Goal: Information Seeking & Learning: Check status

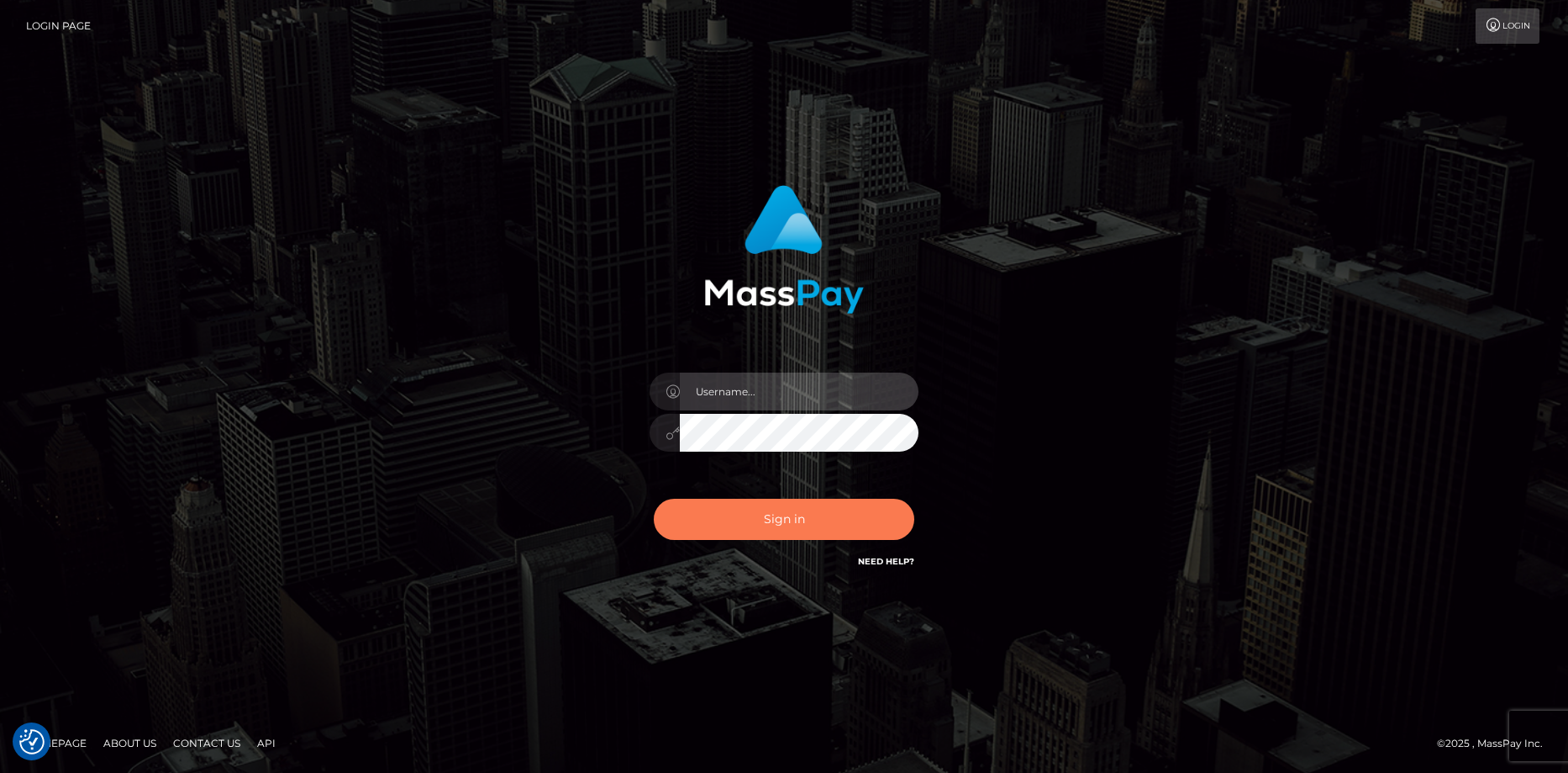
type input "Eduard Gavrilescu"
click at [740, 516] on button "Sign in" at bounding box center [784, 519] width 260 height 41
type input "Eduard Gavrilescu"
click at [740, 516] on button "Sign in" at bounding box center [784, 519] width 260 height 41
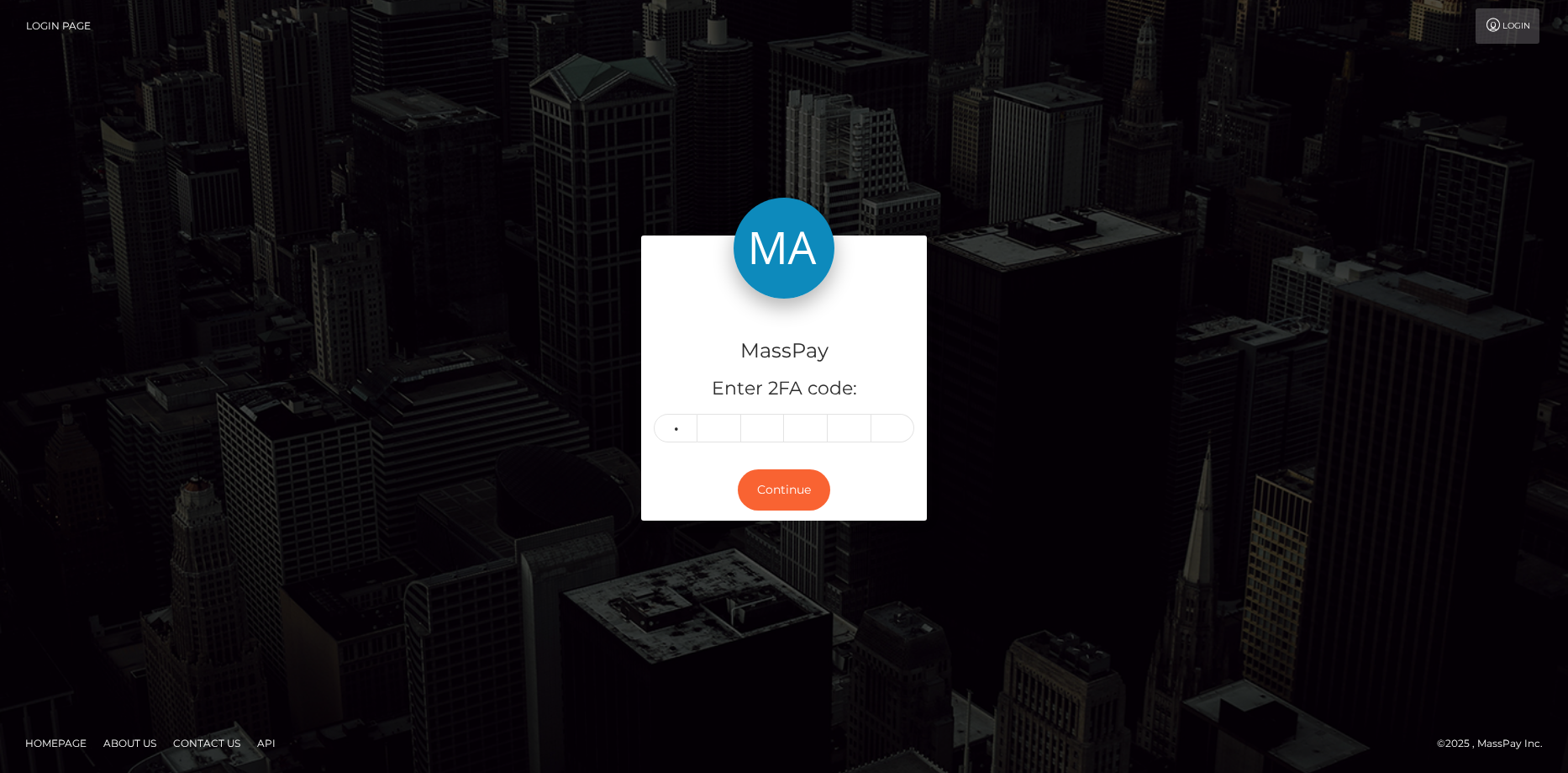
type input "6"
type input "3"
type input "7"
type input "2"
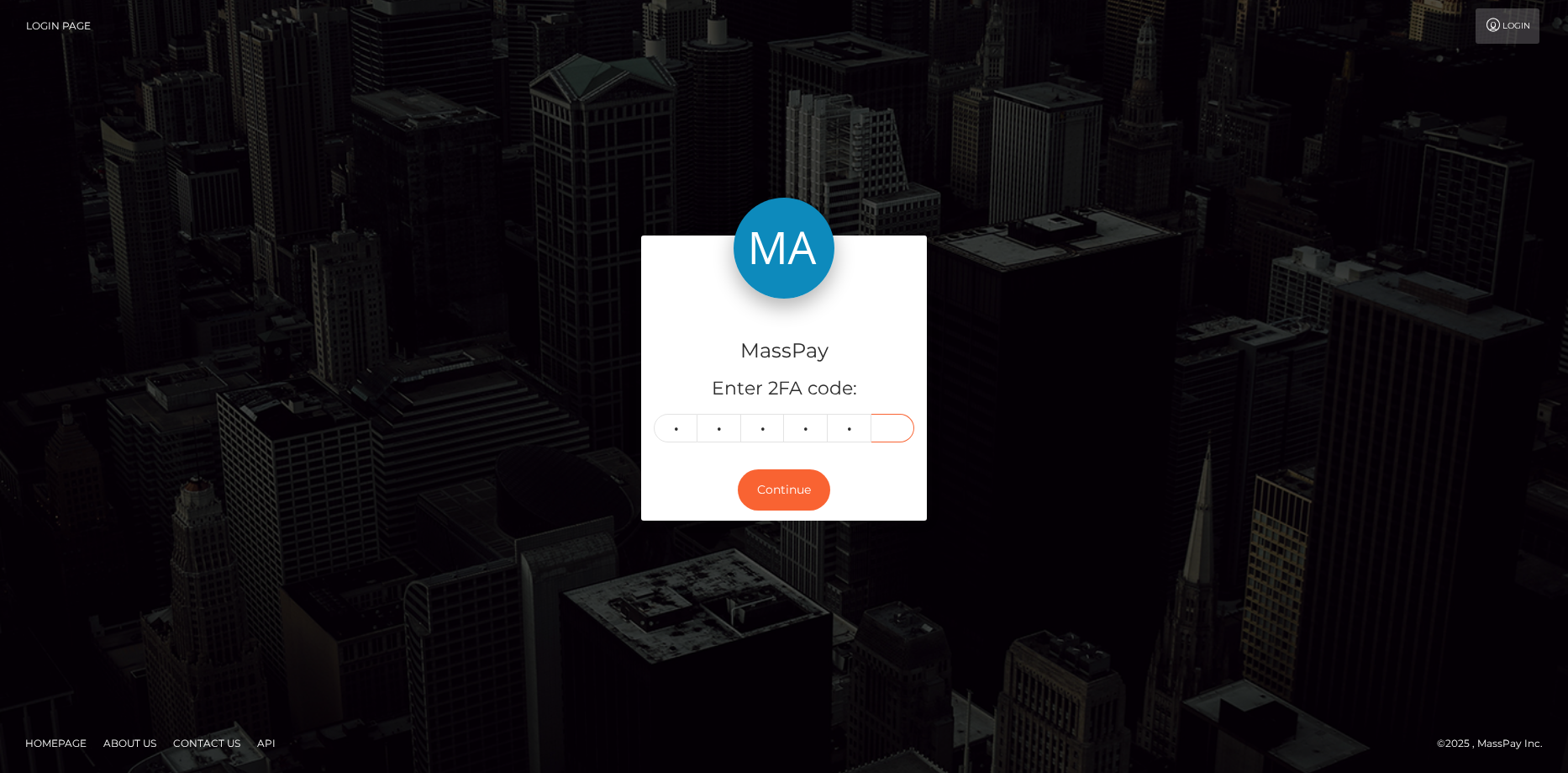
type input "0"
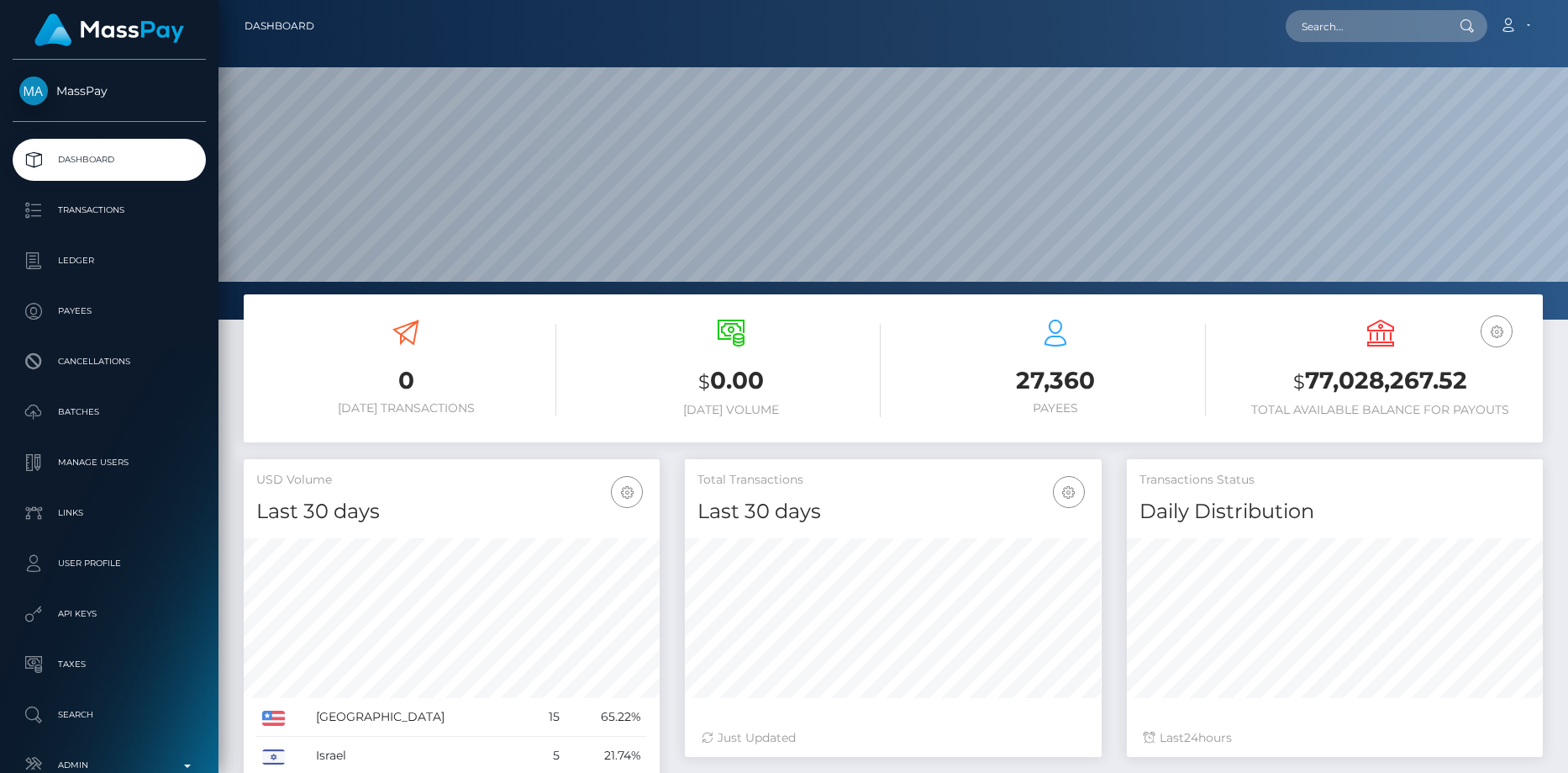
scroll to position [299, 416]
click at [1363, 51] on nav "Dashboard Loading... Loading... Account Edit Profile" at bounding box center [893, 26] width 1350 height 52
click at [1355, 31] on input "text" at bounding box center [1364, 26] width 158 height 32
paste input "75755268"
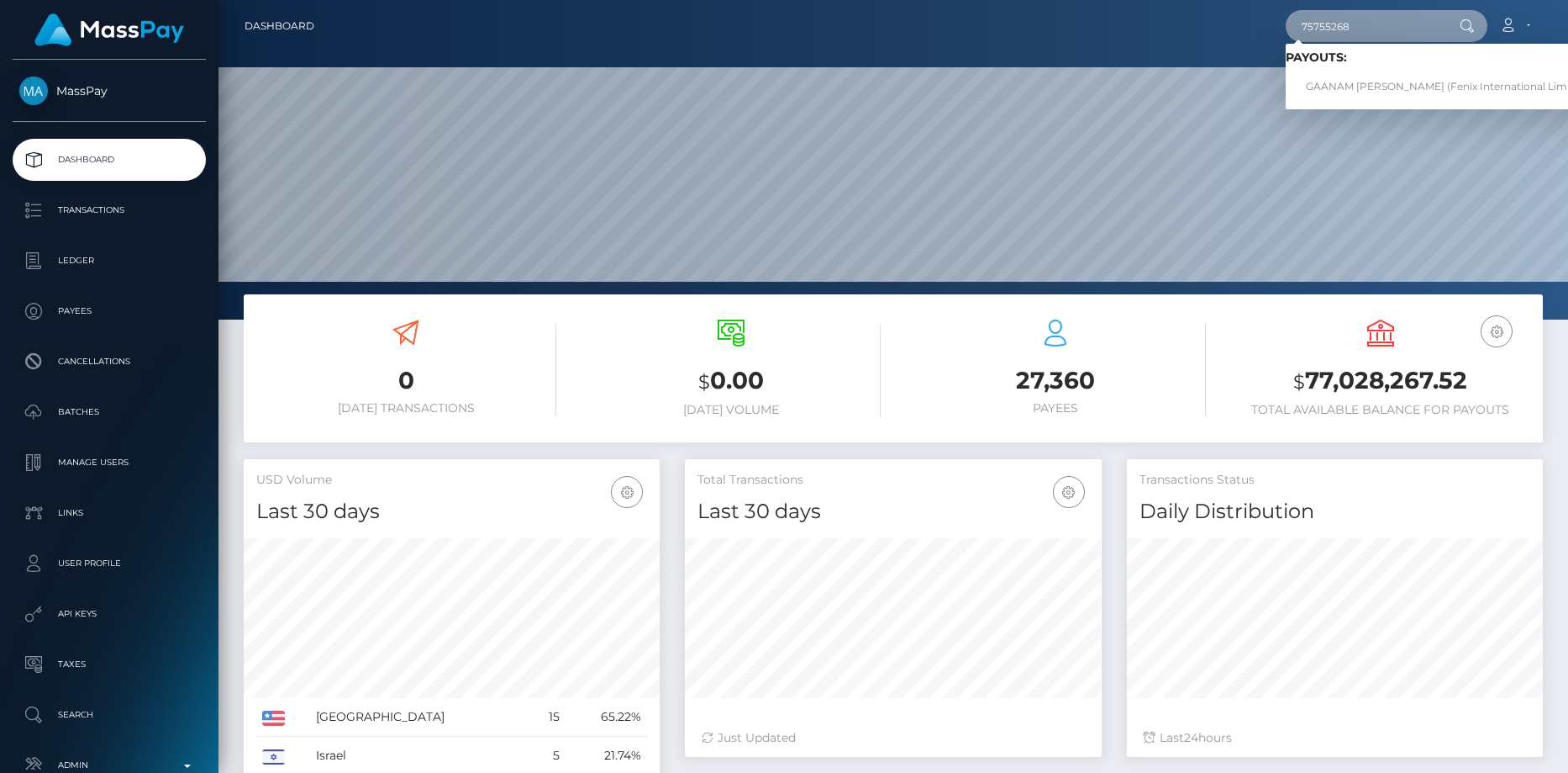
type input "75755268"
click at [1349, 72] on link "GAANAM PADMANABHAN (Fenix International Limited - )" at bounding box center [1452, 87] width 333 height 31
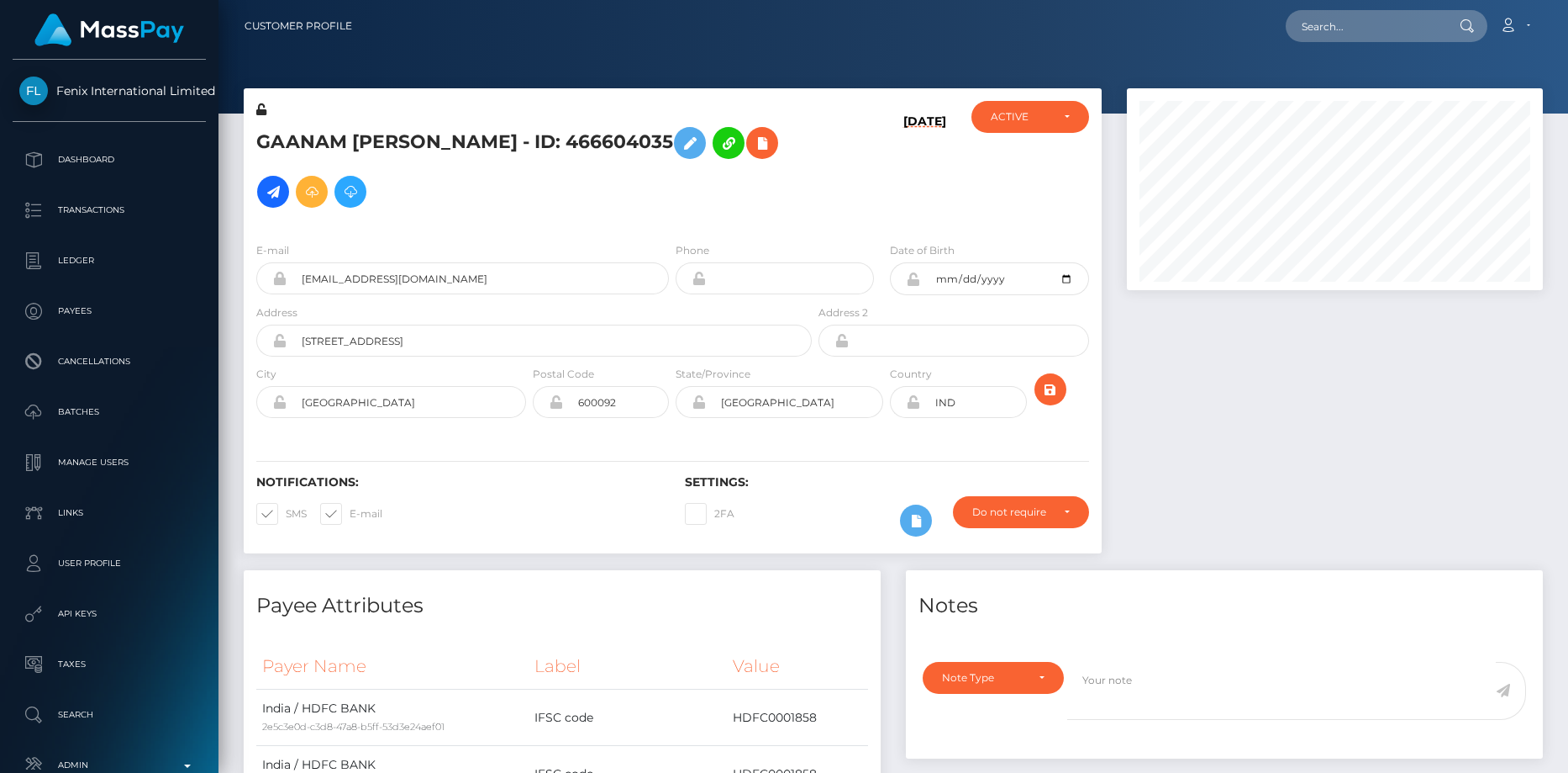
scroll to position [202, 416]
click at [1337, 59] on div at bounding box center [893, 57] width 1350 height 113
click at [1326, 35] on input "text" at bounding box center [1364, 26] width 158 height 32
paste input "b69ce0d8-4b1d-40e5-949a-9576b0d70edf"
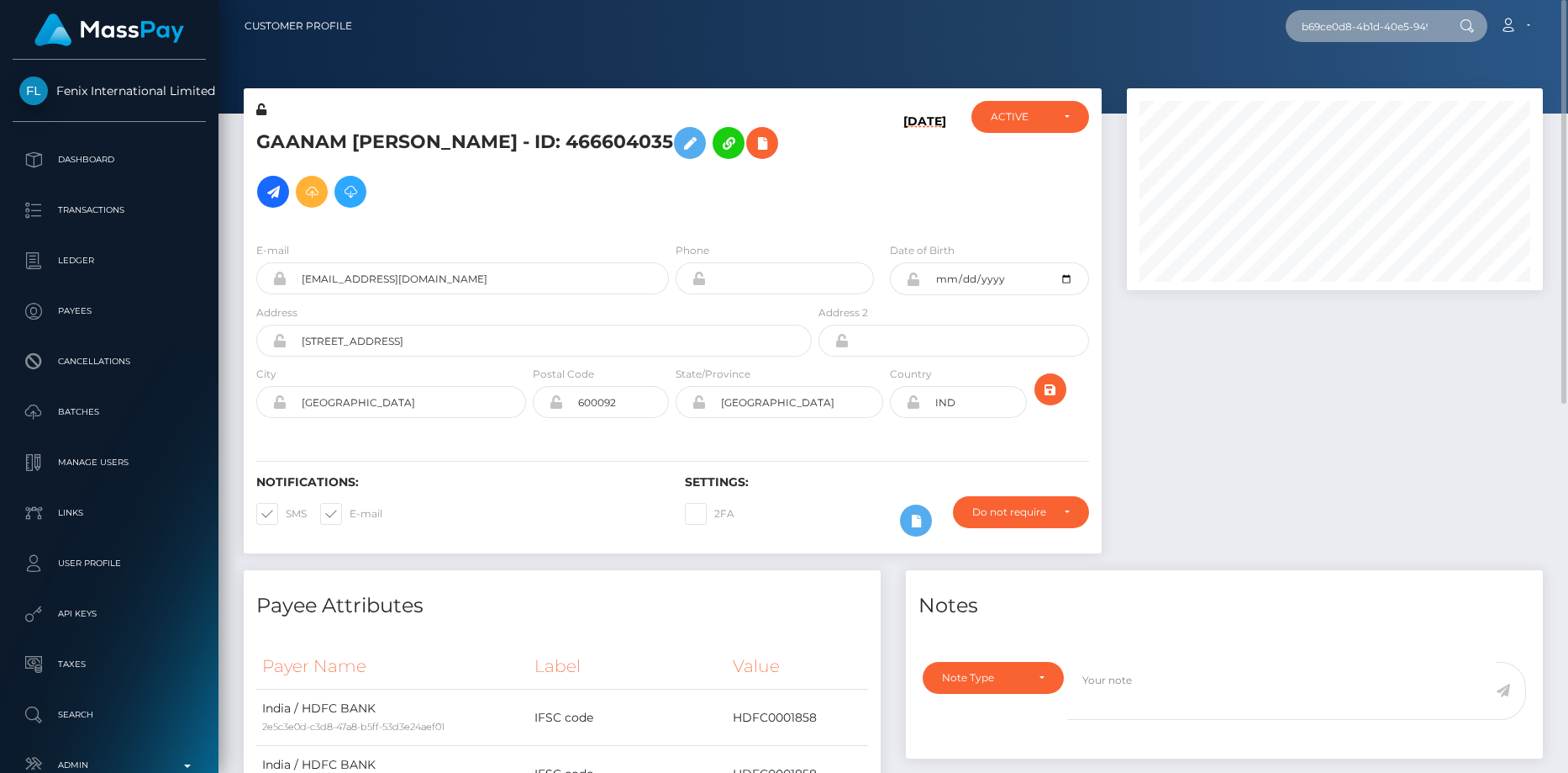
scroll to position [0, 95]
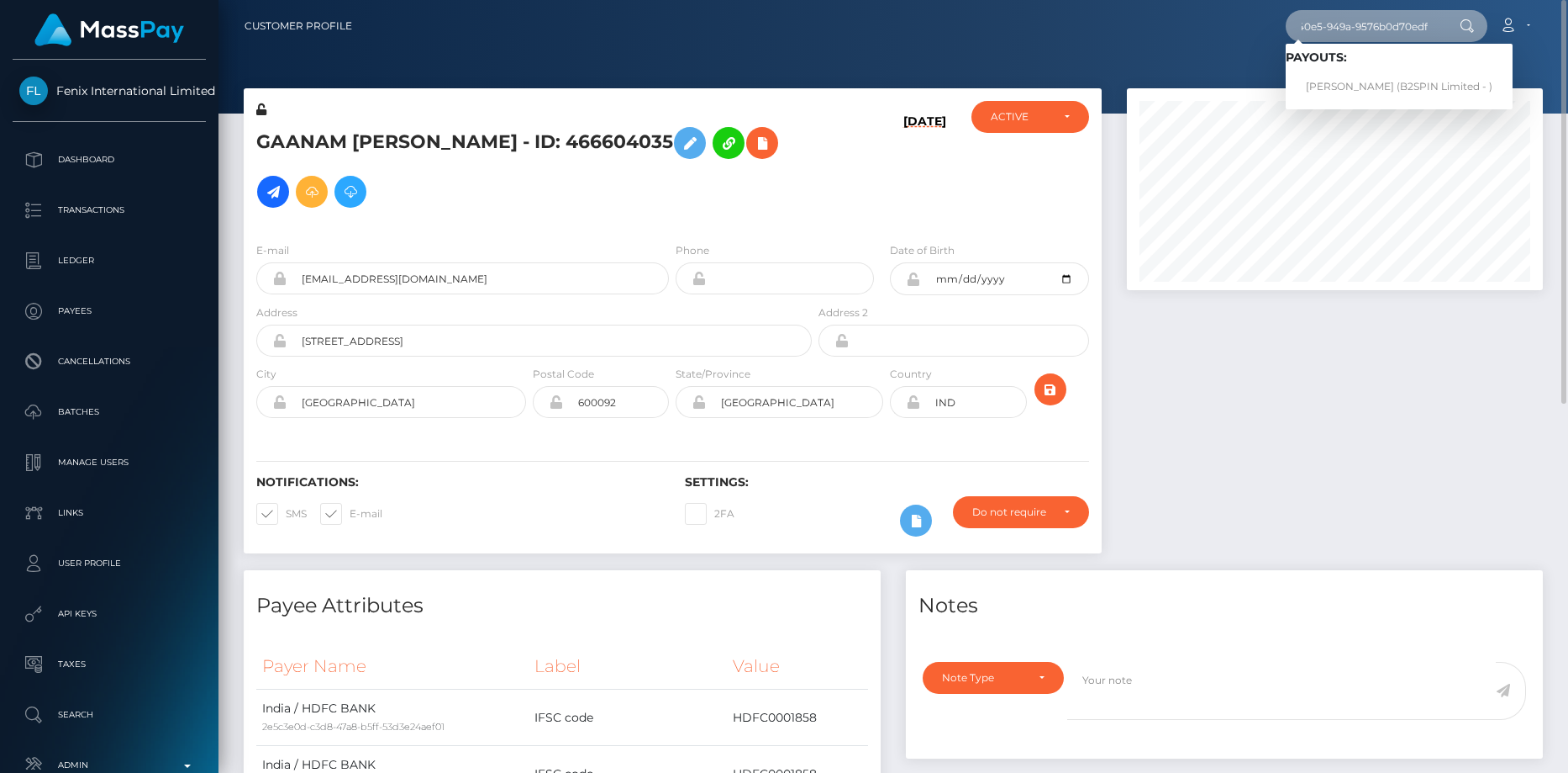
type input "b69ce0d8-4b1d-40e5-949a-9576b0d70edf"
drag, startPoint x: 1322, startPoint y: 100, endPoint x: 1343, endPoint y: 84, distance: 26.4
click at [1343, 84] on link "AMY NICHOLE ANDREWS (B2SPIN Limited - )" at bounding box center [1399, 87] width 226 height 31
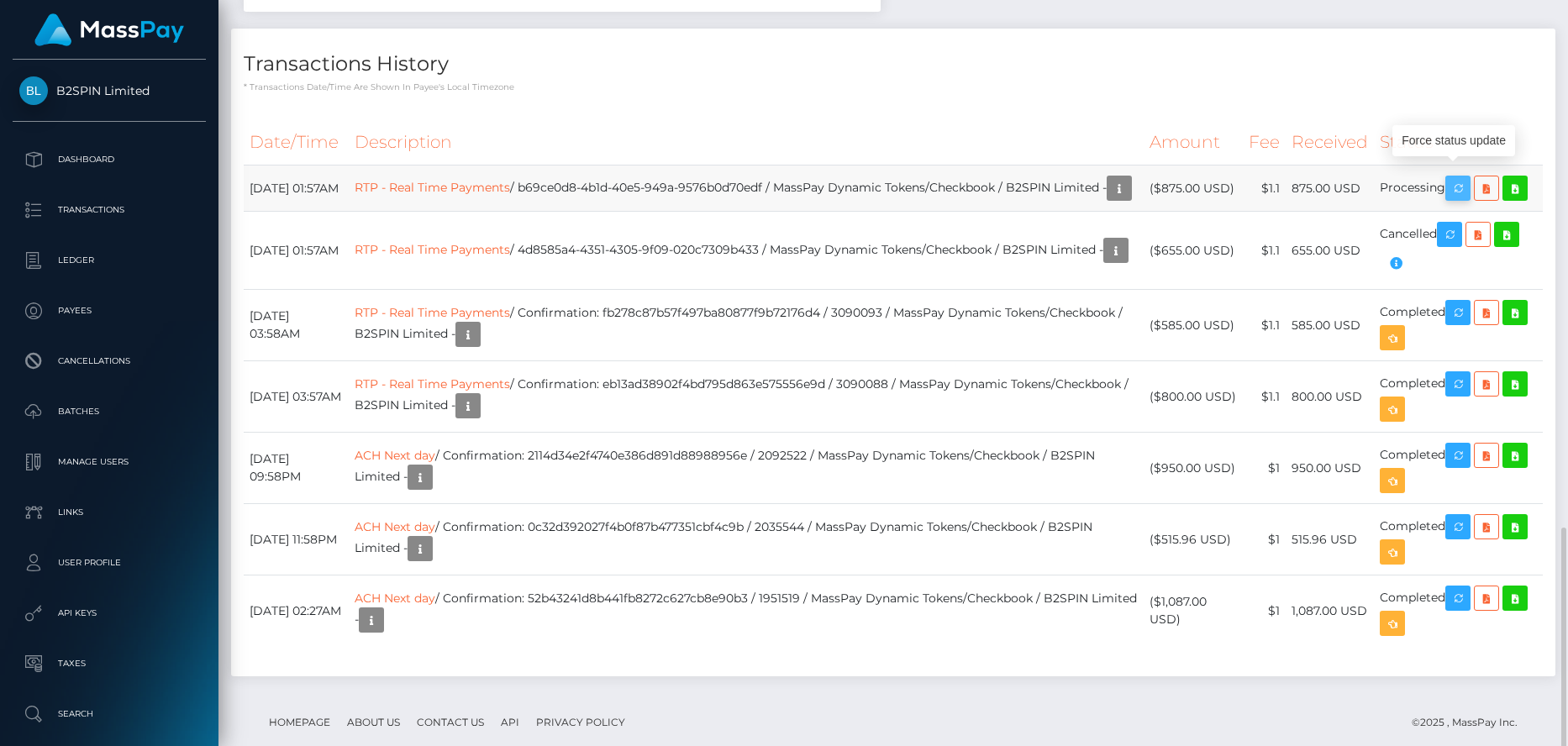
scroll to position [202, 416]
click at [1458, 178] on icon "button" at bounding box center [1458, 188] width 20 height 21
drag, startPoint x: 556, startPoint y: 163, endPoint x: 805, endPoint y: 152, distance: 249.2
click at [805, 165] on td "RTP - Real Time Payments / b69ce0d8-4b1d-40e5-949a-9576b0d70edf / MassPay Dynam…" at bounding box center [746, 188] width 795 height 47
copy td "b69ce0d8-4b1d-40e5-949a-9576b0d70edf"
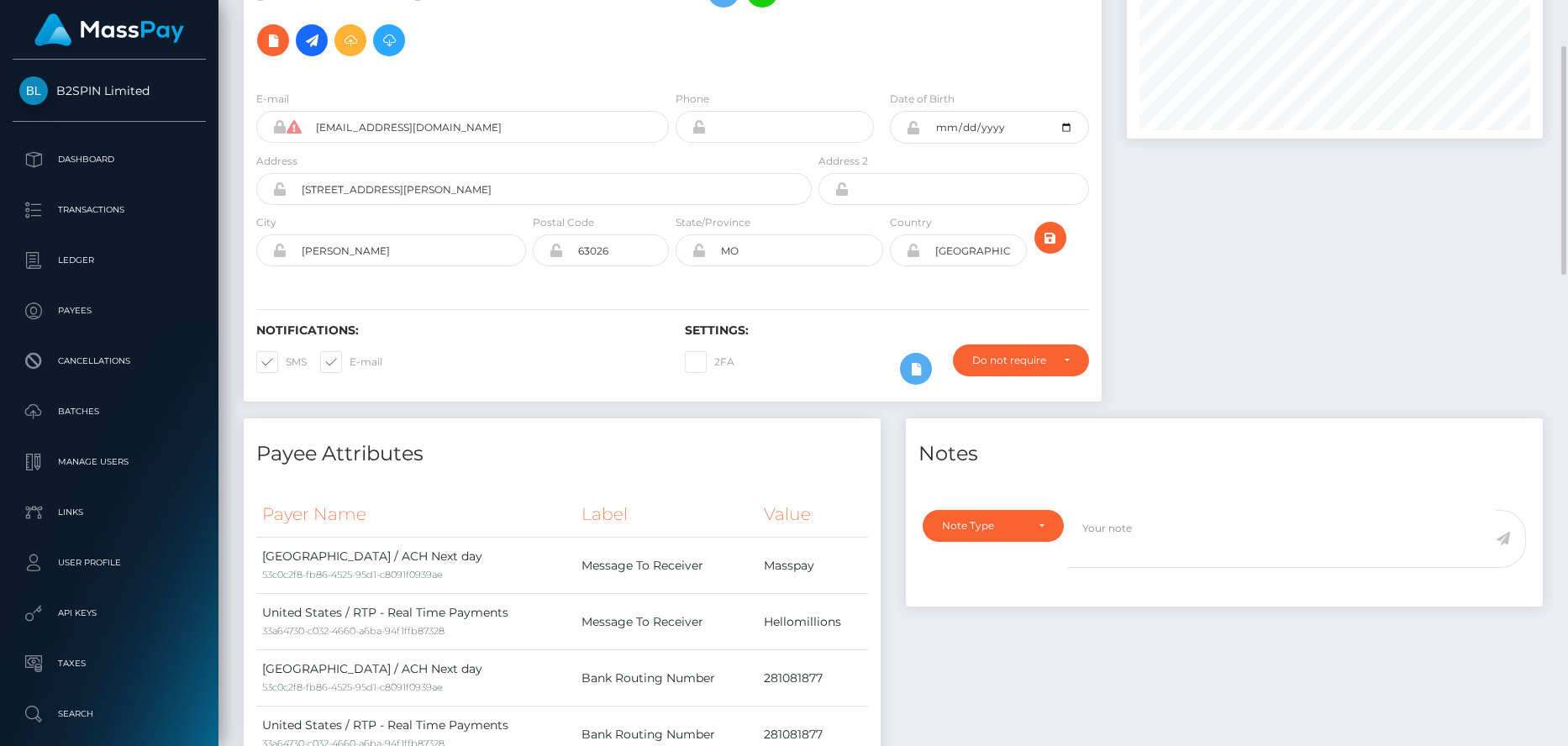
scroll to position [0, 0]
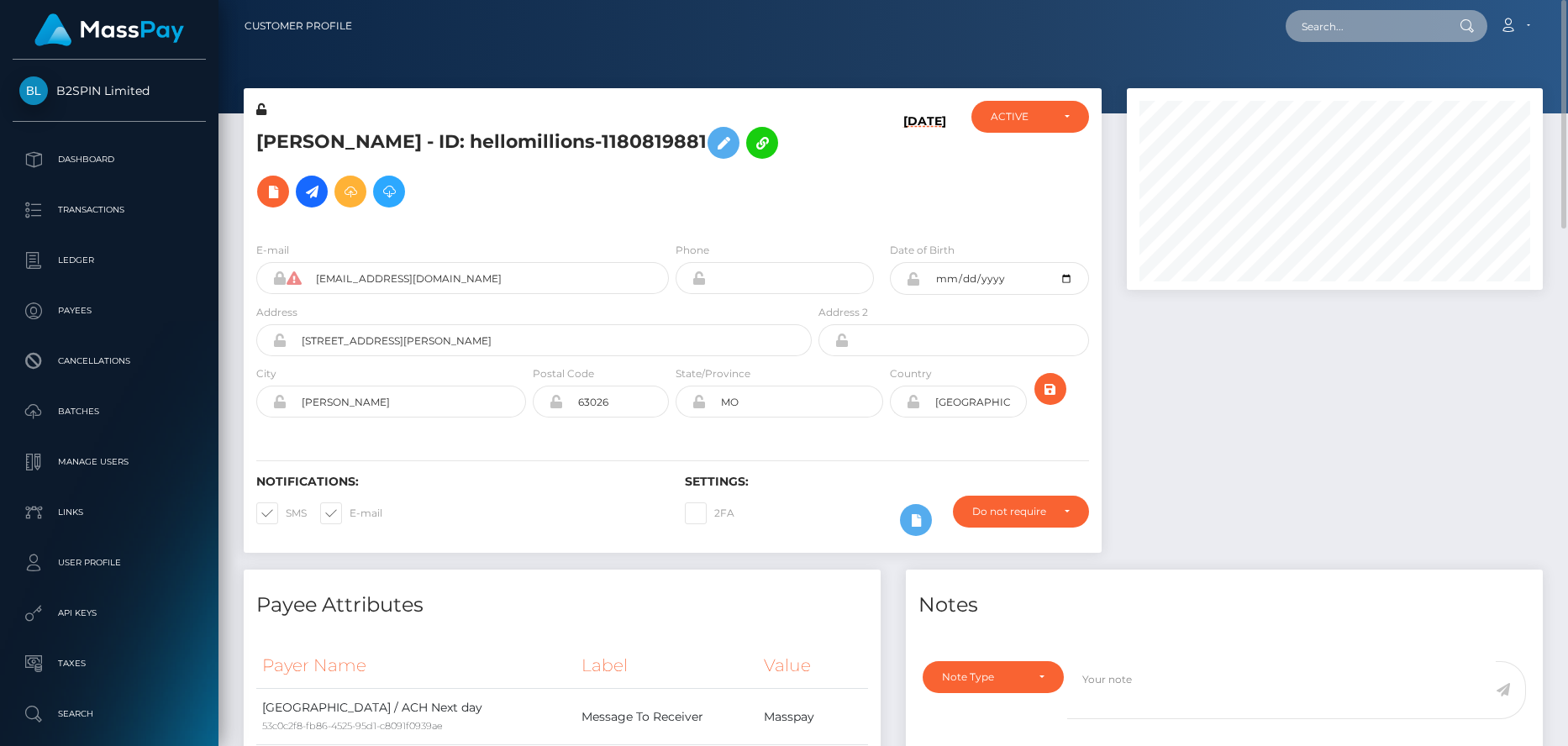
drag, startPoint x: 1352, startPoint y: 41, endPoint x: 1368, endPoint y: 34, distance: 17.5
click at [1368, 34] on input "text" at bounding box center [1364, 26] width 158 height 32
paste input "wdrl_bjtv9uxJ93y8B"
click at [1408, 33] on input "wdrl_bjtv9uxJ93y8B" at bounding box center [1364, 26] width 158 height 32
click at [1426, 33] on input "wdrl_bjtv9uxJ93y8B" at bounding box center [1364, 26] width 158 height 32
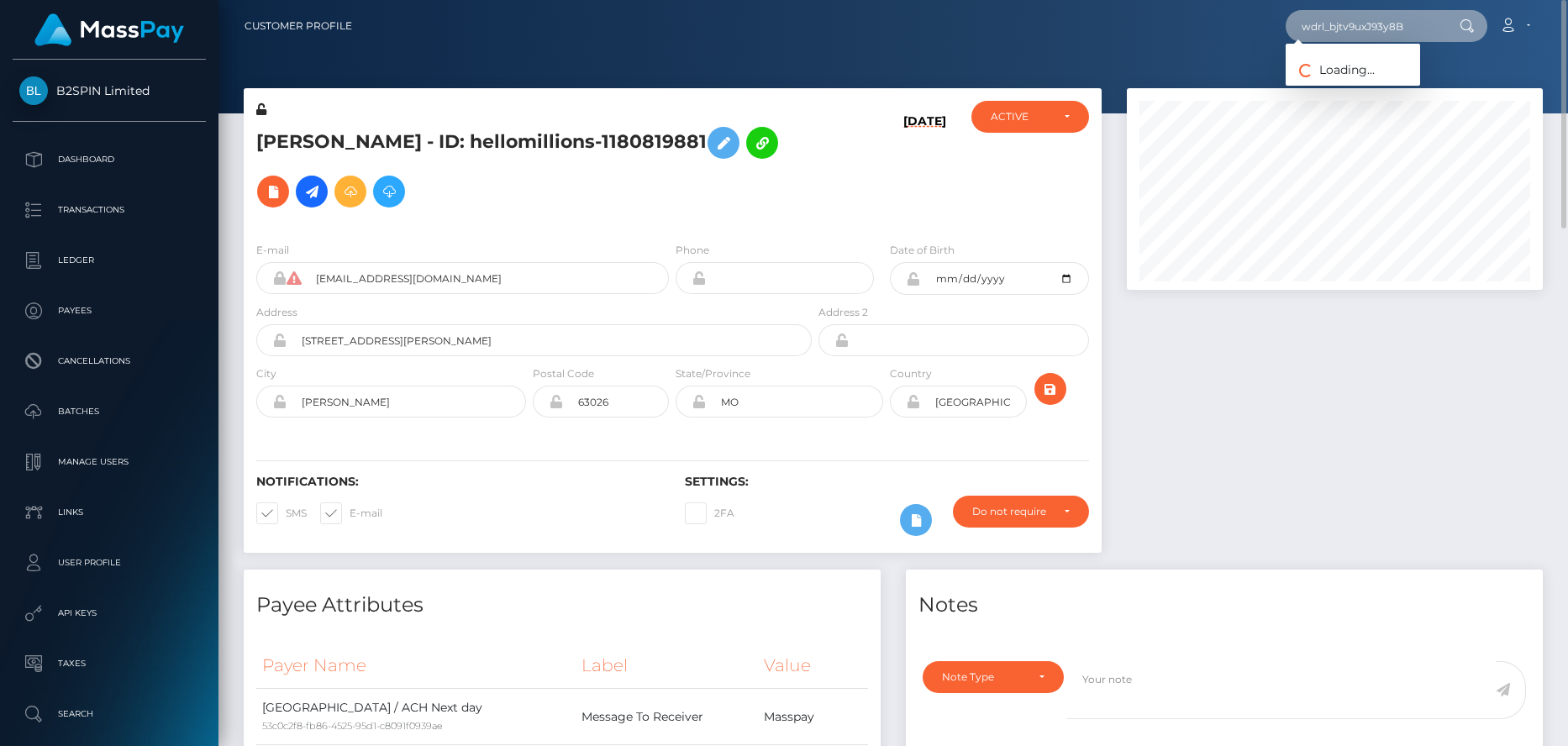
paste input "pout_1a4iUMrrf0ZSW"
click at [1359, 30] on input "pout_1a4iUMrrf0ZSW" at bounding box center [1364, 26] width 158 height 32
paste input "c47e8f9a-6824-11f0-a026-06178c1a380f"
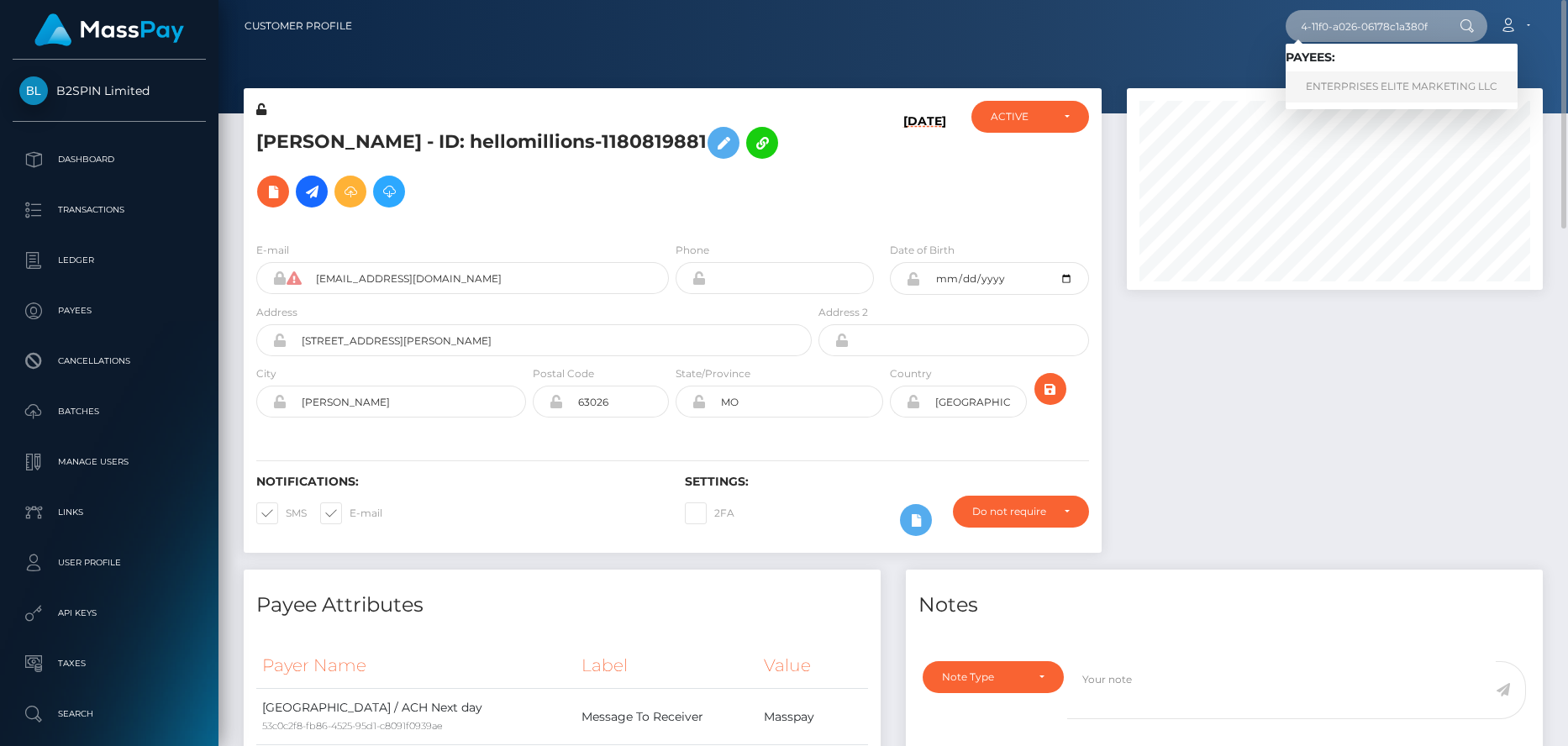
type input "c47e8f9a-6824-11f0-a026-06178c1a380f"
click at [1348, 74] on link "ENTERPRISES ELITE MARKETING LLC" at bounding box center [1402, 87] width 232 height 31
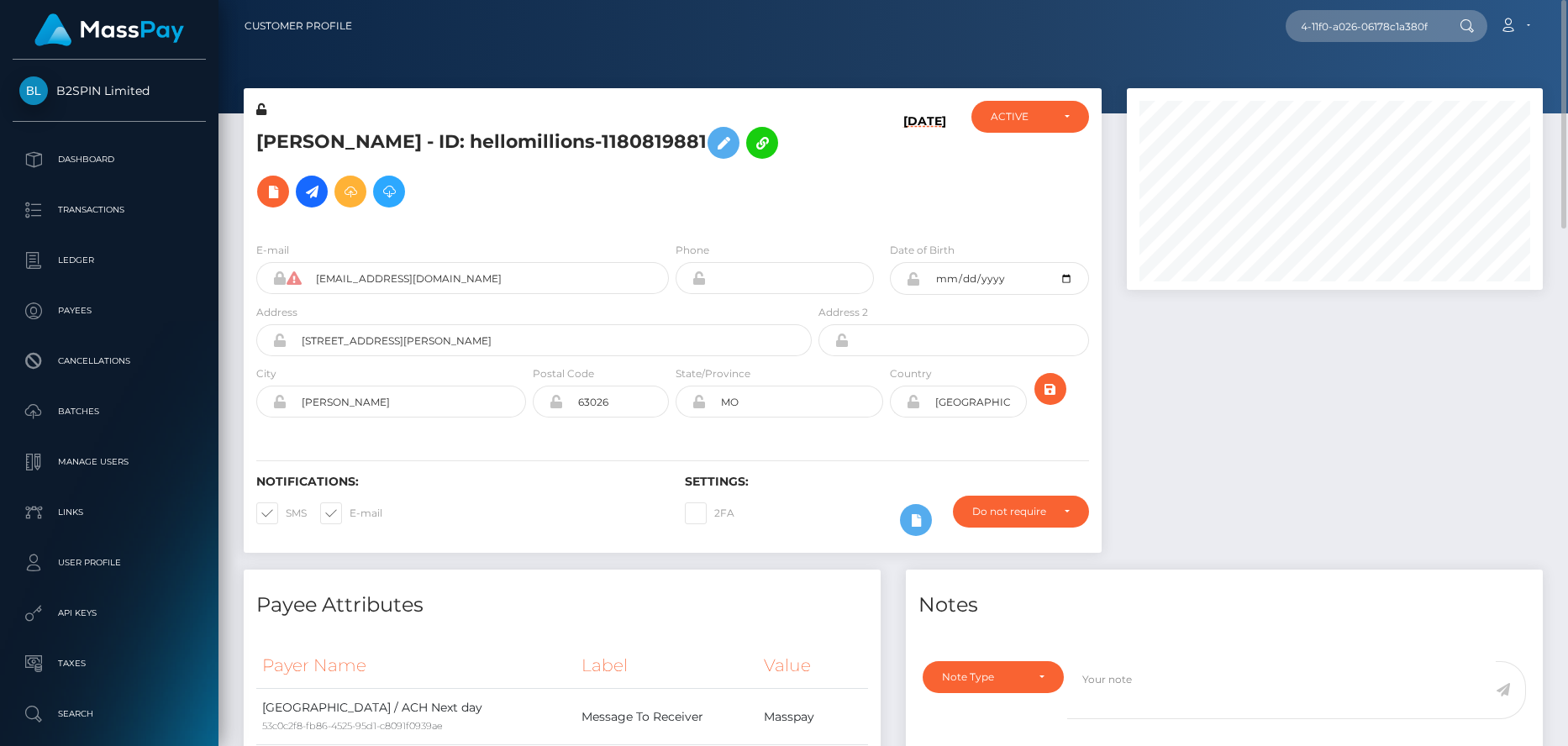
scroll to position [0, 0]
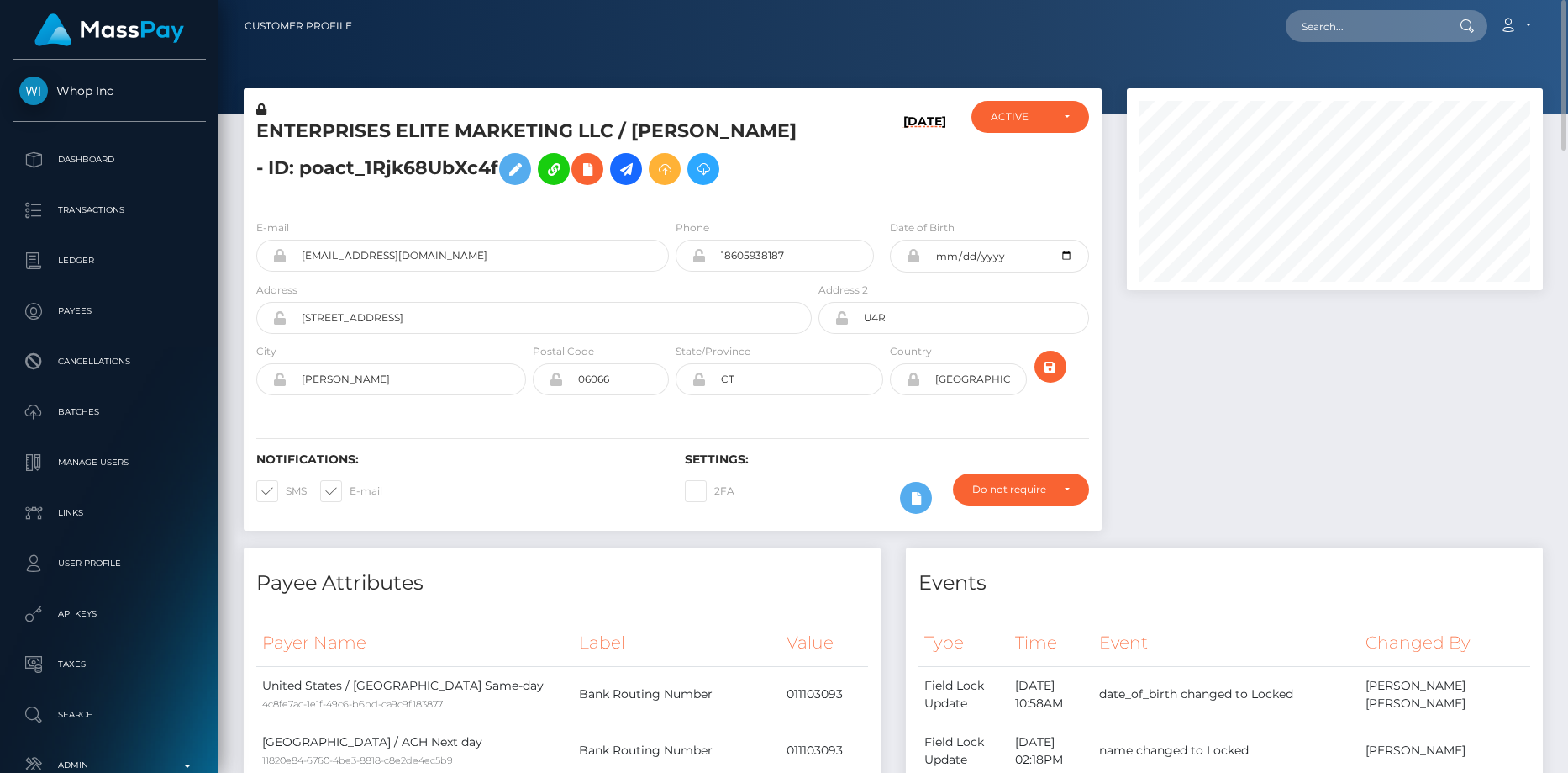
click at [379, 111] on div "ENTERPRISES ELITE MARKETING LLC / [PERSON_NAME] - ID: poact_1Rjk68UbXc4f" at bounding box center [530, 153] width 572 height 105
click at [379, 122] on h5 "ENTERPRISES ELITE MARKETING LLC / [PERSON_NAME] - ID: poact_1Rjk68UbXc4f" at bounding box center [530, 156] width 546 height 75
click at [379, 122] on h5 "ENTERPRISES ELITE MARKETING LLC / JOHN BROWDY - ID: poact_1Rjk68UbXc4f" at bounding box center [530, 156] width 546 height 75
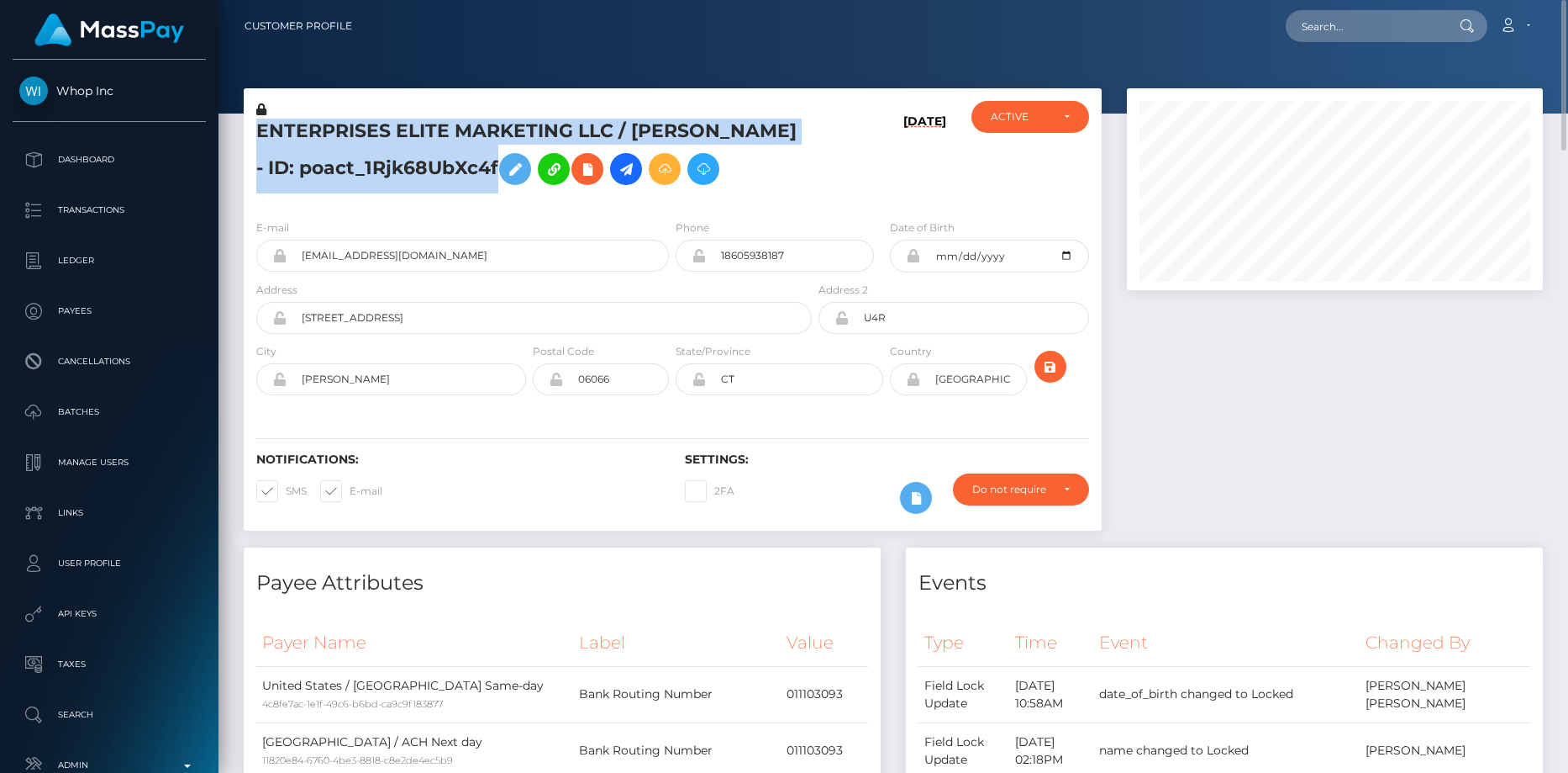
click at [379, 122] on h5 "ENTERPRISES ELITE MARKETING LLC / JOHN BROWDY - ID: poact_1Rjk68UbXc4f" at bounding box center [530, 156] width 546 height 75
copy h5 "ENTERPRISES ELITE MARKETING LLC / JOHN BROWDY - ID: poact_1Rjk68UbXc4f"
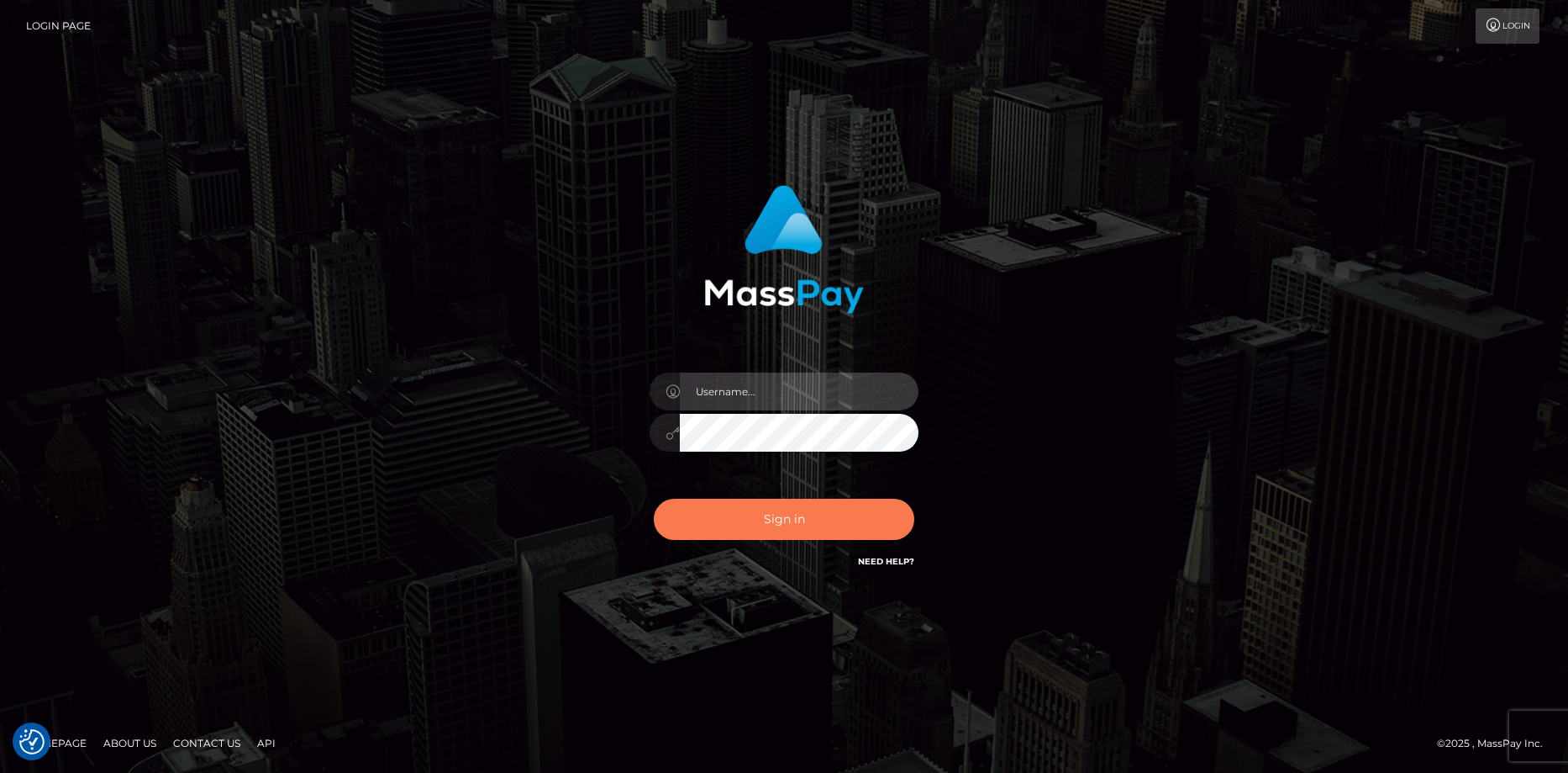
type input "[PERSON_NAME]"
click at [755, 511] on button "Sign in" at bounding box center [784, 519] width 260 height 41
type input "Eduard Gavrilescu"
click at [744, 504] on button "Sign in" at bounding box center [784, 519] width 260 height 41
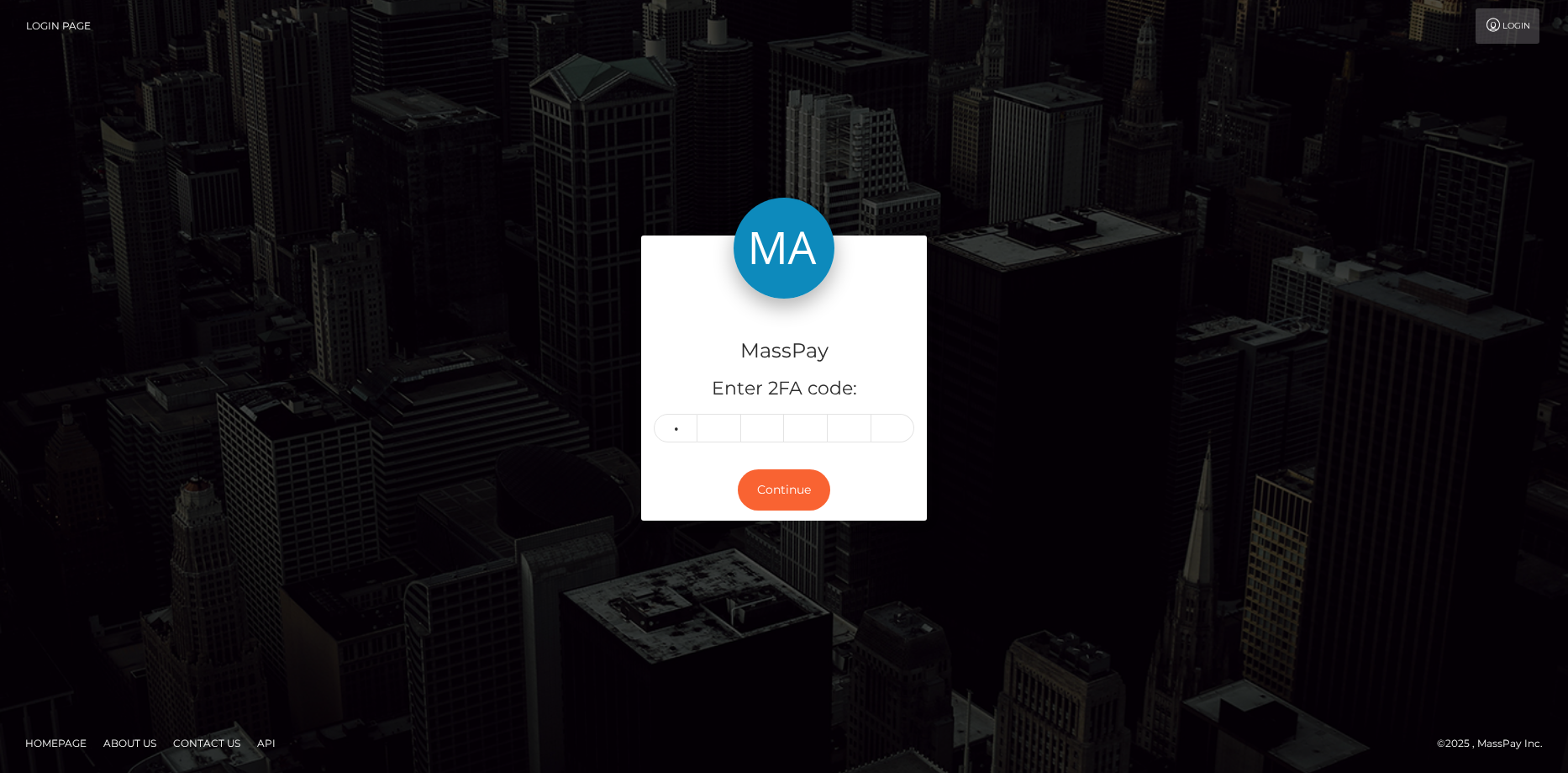
type input "5"
type input "3"
type input "9"
type input "3"
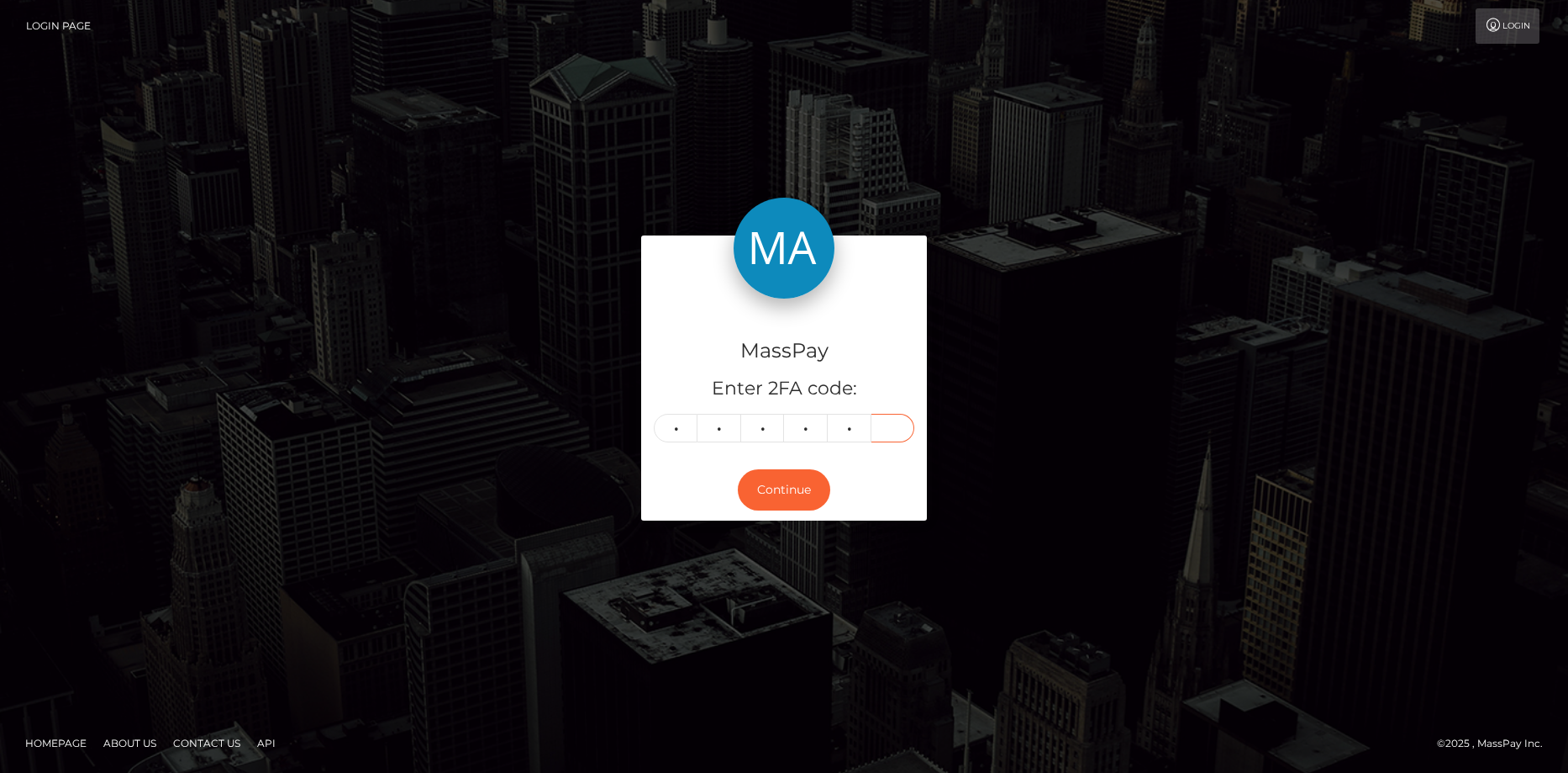
type input "2"
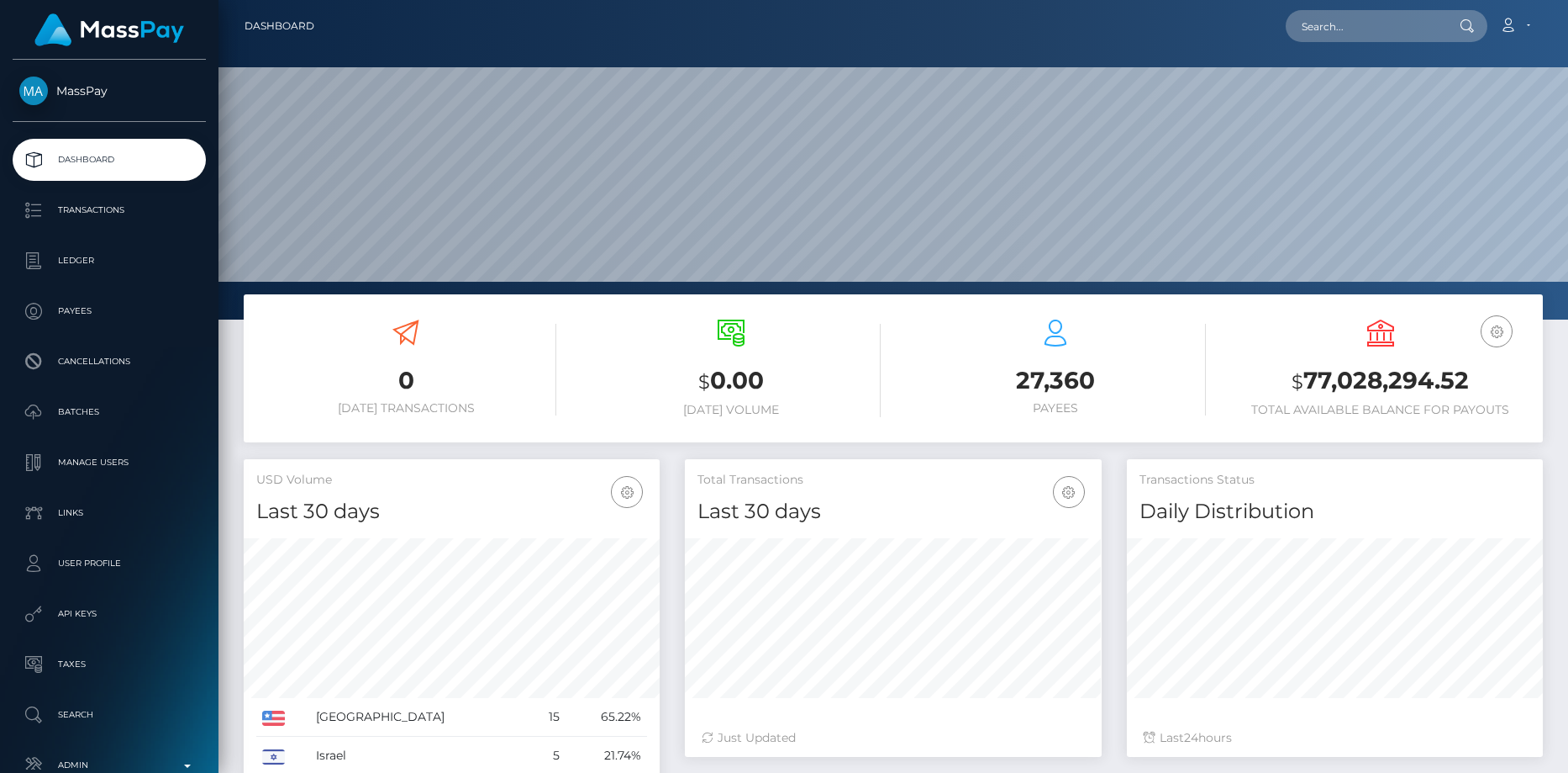
scroll to position [299, 416]
click at [1332, 36] on input "text" at bounding box center [1364, 26] width 158 height 32
paste input "PY62339202"
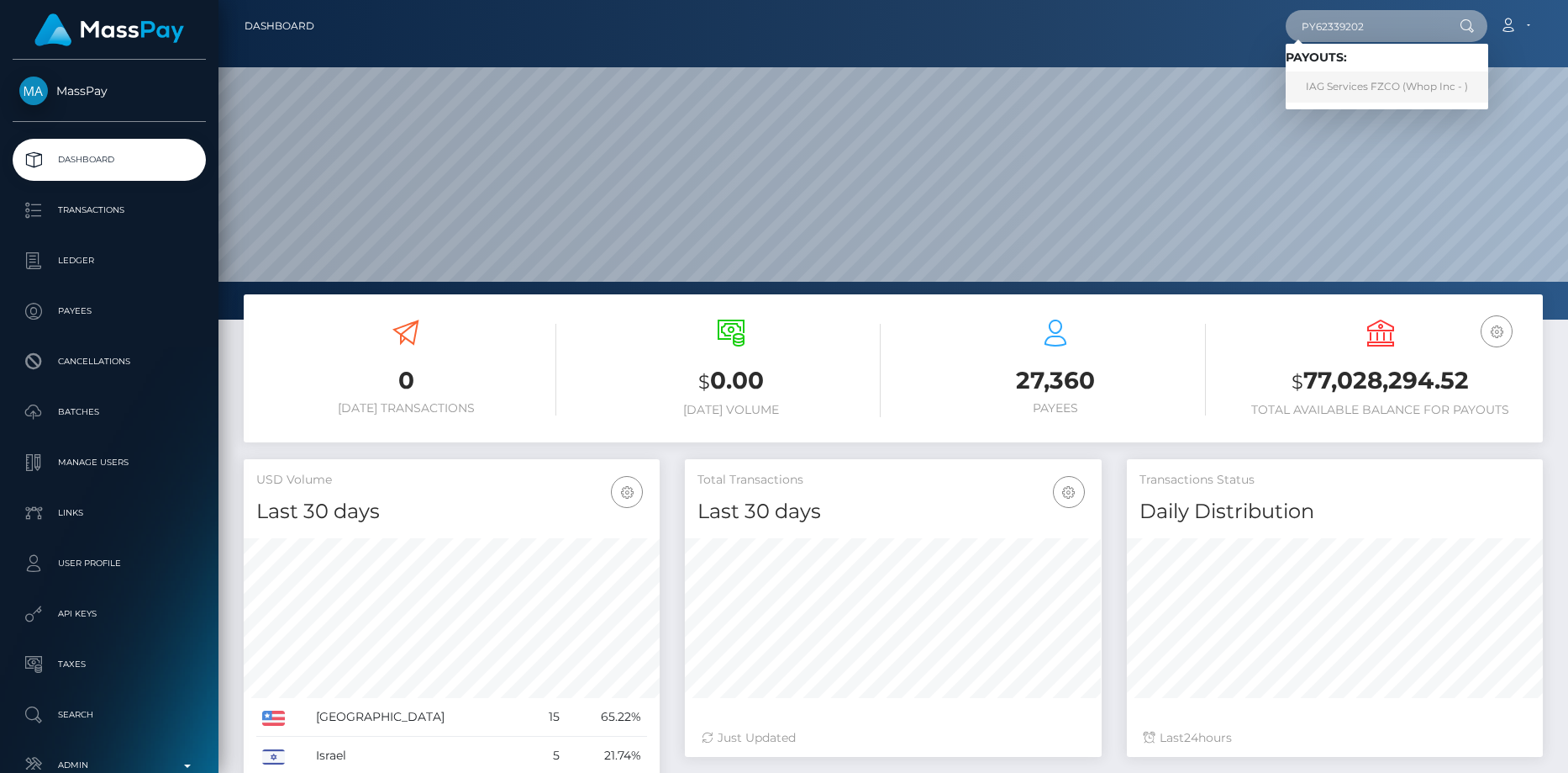
type input "PY62339202"
click at [1346, 77] on link "IAG Services FZCO (Whop Inc - )" at bounding box center [1387, 87] width 203 height 31
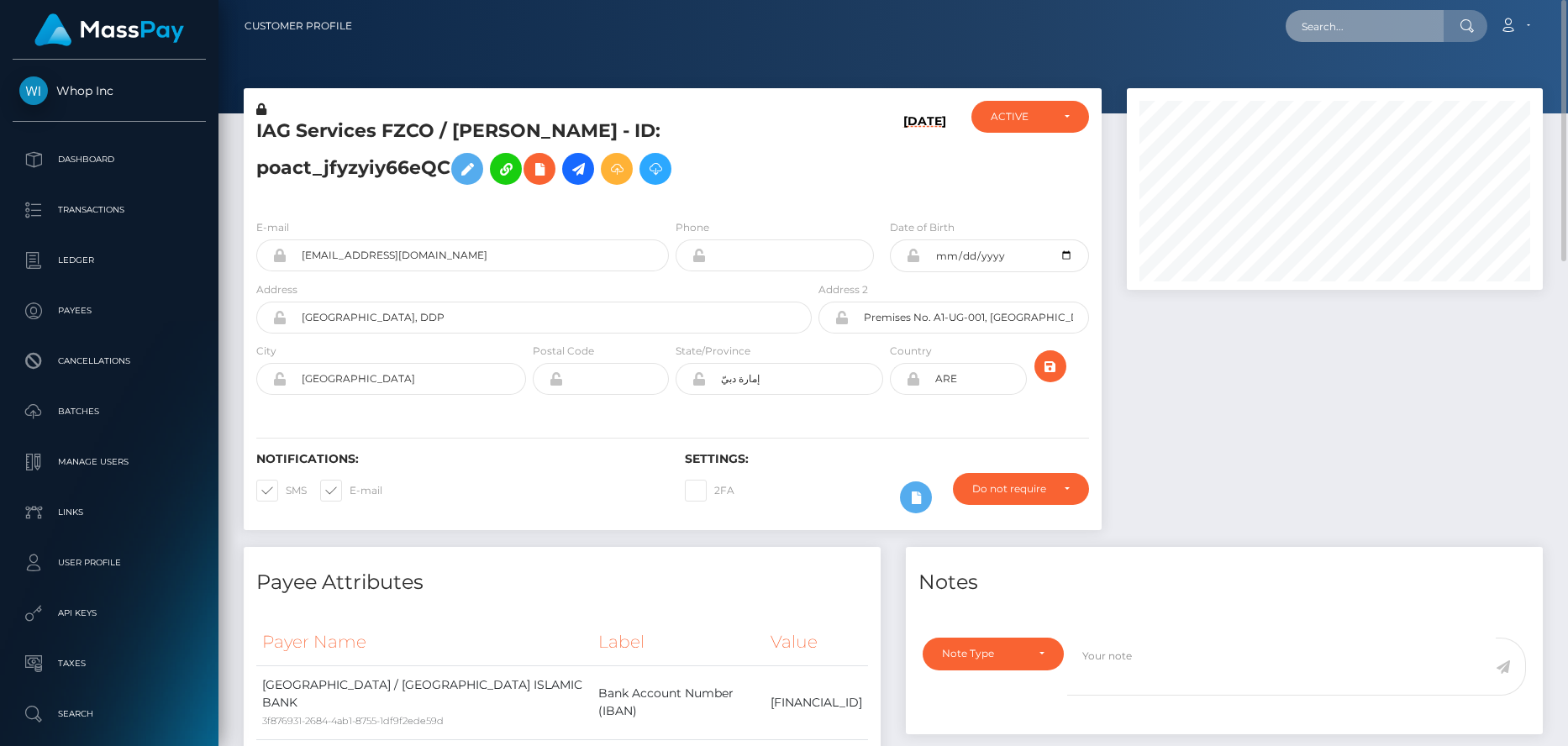
click at [1386, 23] on input "text" at bounding box center [1364, 26] width 158 height 32
paste input "poact_1Rjk68UbXc4f"
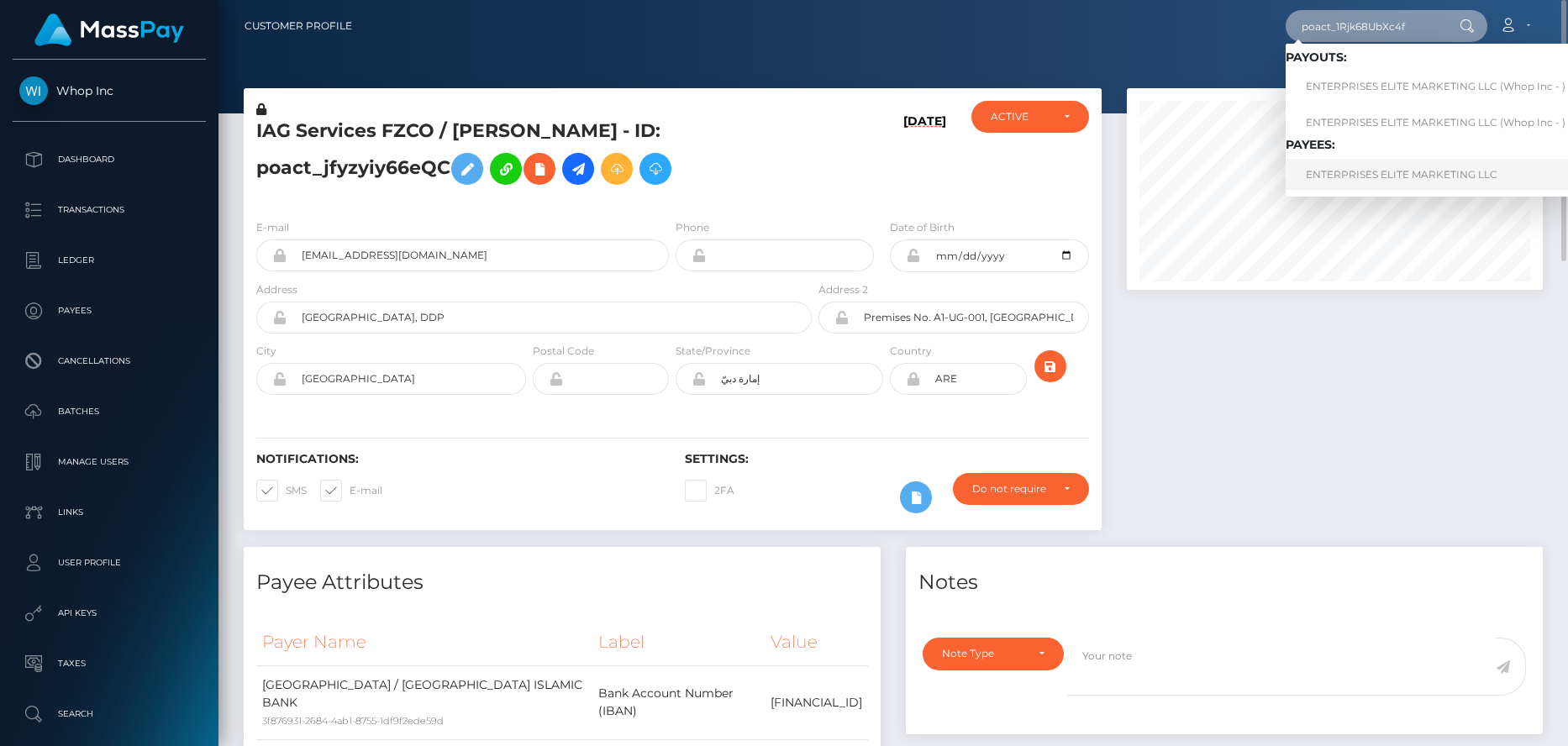
type input "poact_1Rjk68UbXc4f"
click at [1364, 167] on link "ENTERPRISES ELITE MARKETING LLC" at bounding box center [1436, 174] width 300 height 31
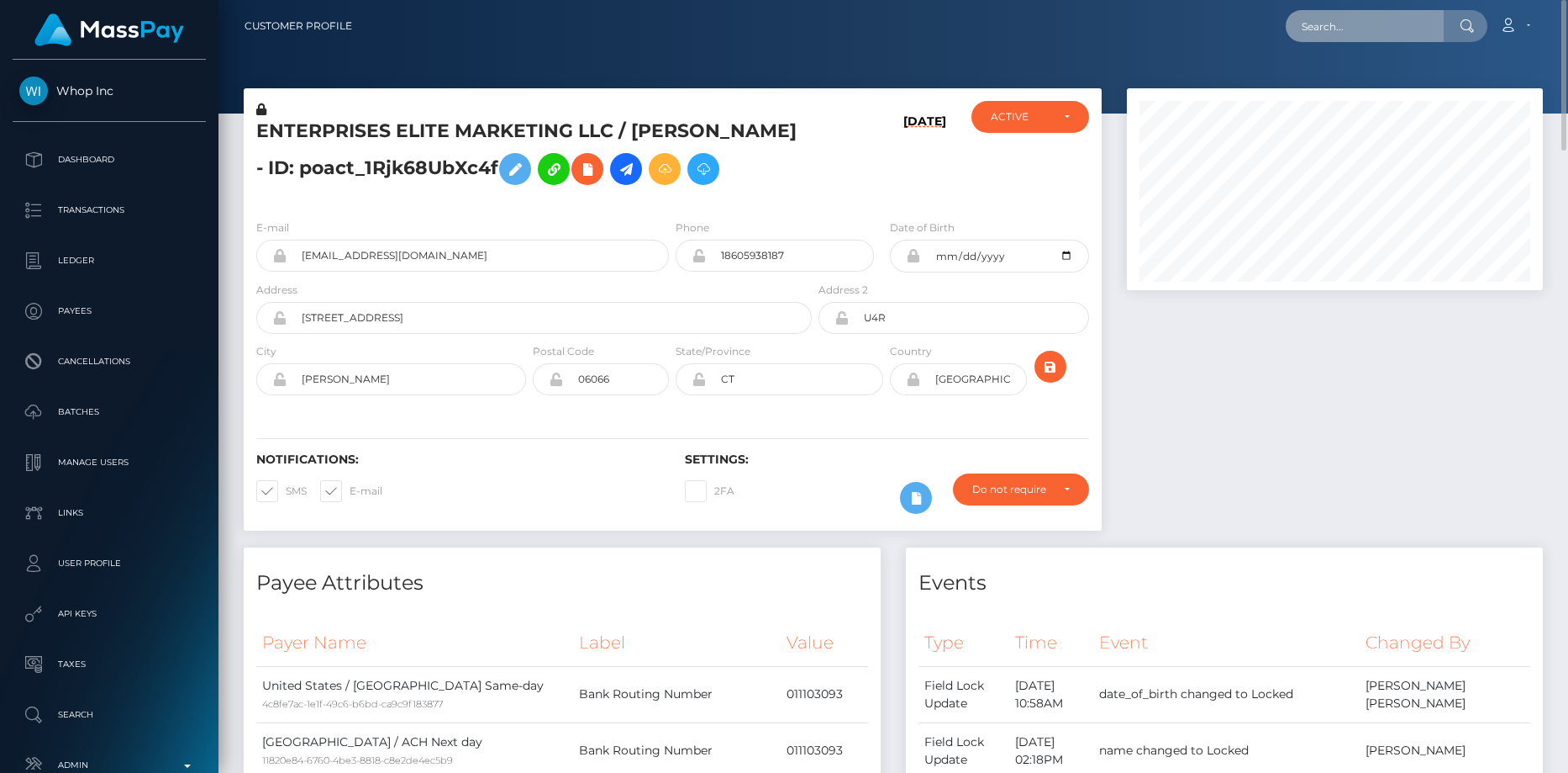
click at [1318, 25] on input "text" at bounding box center [1364, 26] width 158 height 32
paste input "MSP0f217a761ba262c"
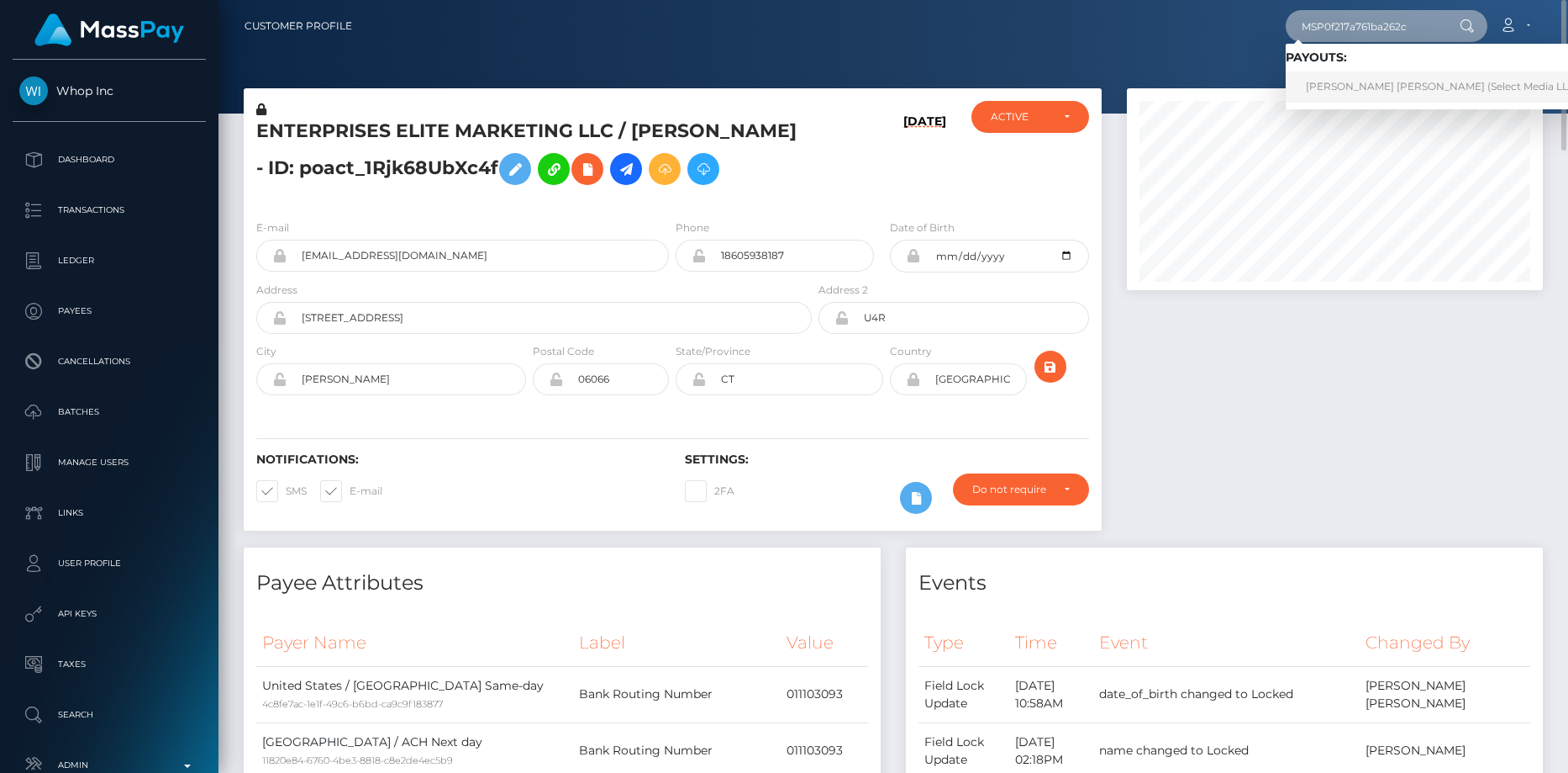
type input "MSP0f217a761ba262c"
click at [1338, 90] on link "Gino Gabriel Bruna Santiago (Select Media LLC - )" at bounding box center [1447, 87] width 322 height 31
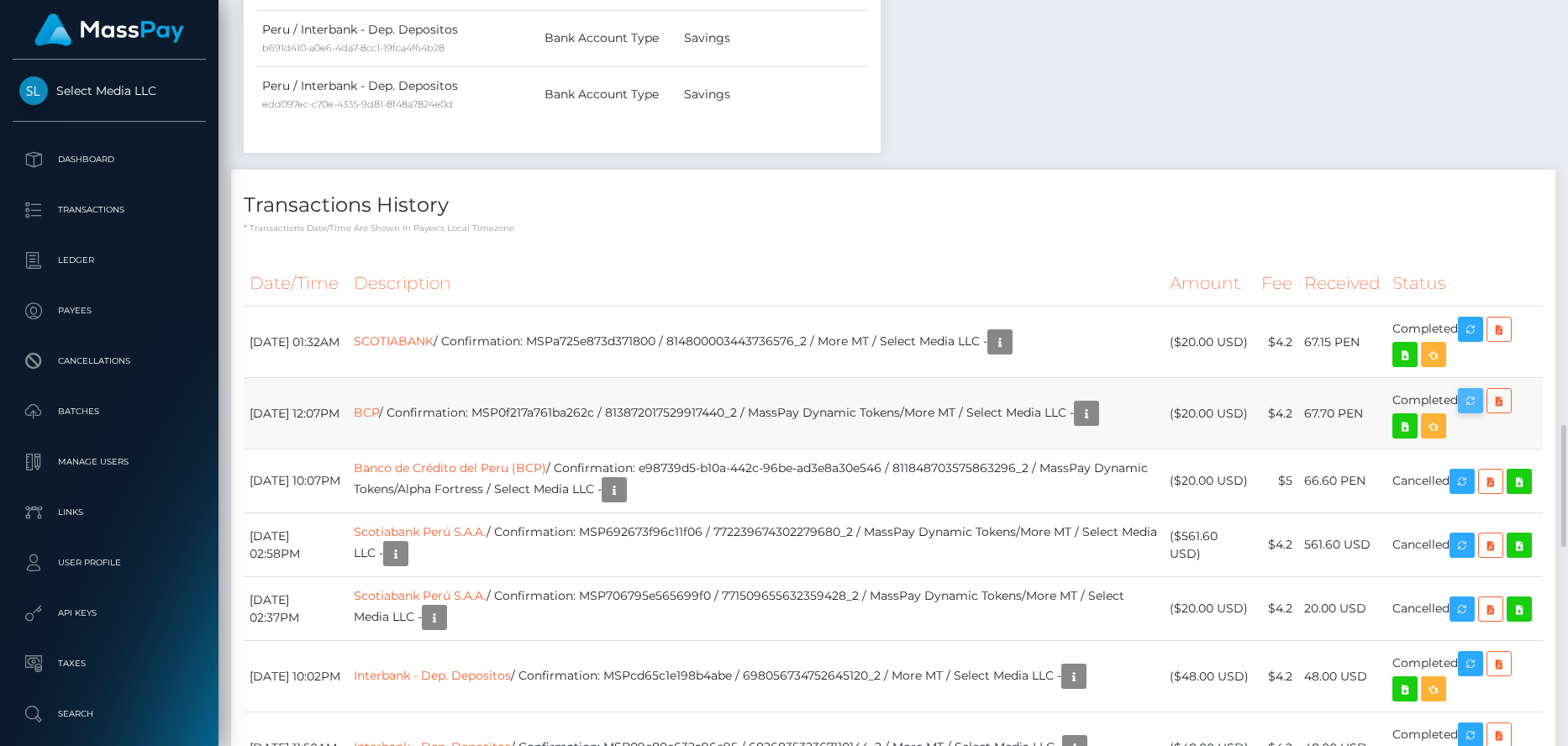
scroll to position [202, 416]
click at [1472, 391] on icon "button" at bounding box center [1470, 401] width 20 height 21
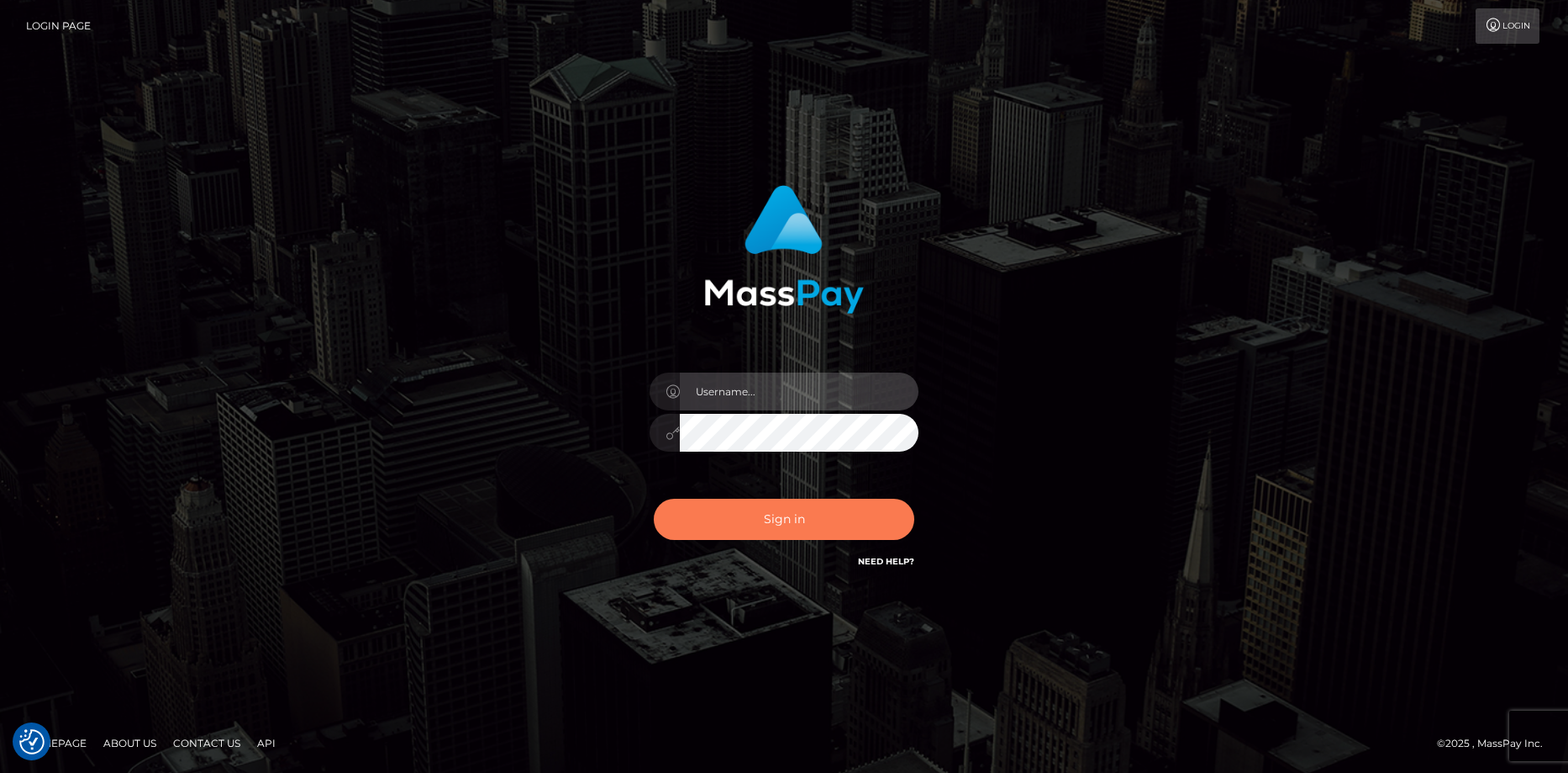
type input "[PERSON_NAME]"
click at [828, 522] on button "Sign in" at bounding box center [784, 519] width 260 height 41
type input "[PERSON_NAME]"
click at [827, 515] on button "Sign in" at bounding box center [784, 519] width 260 height 41
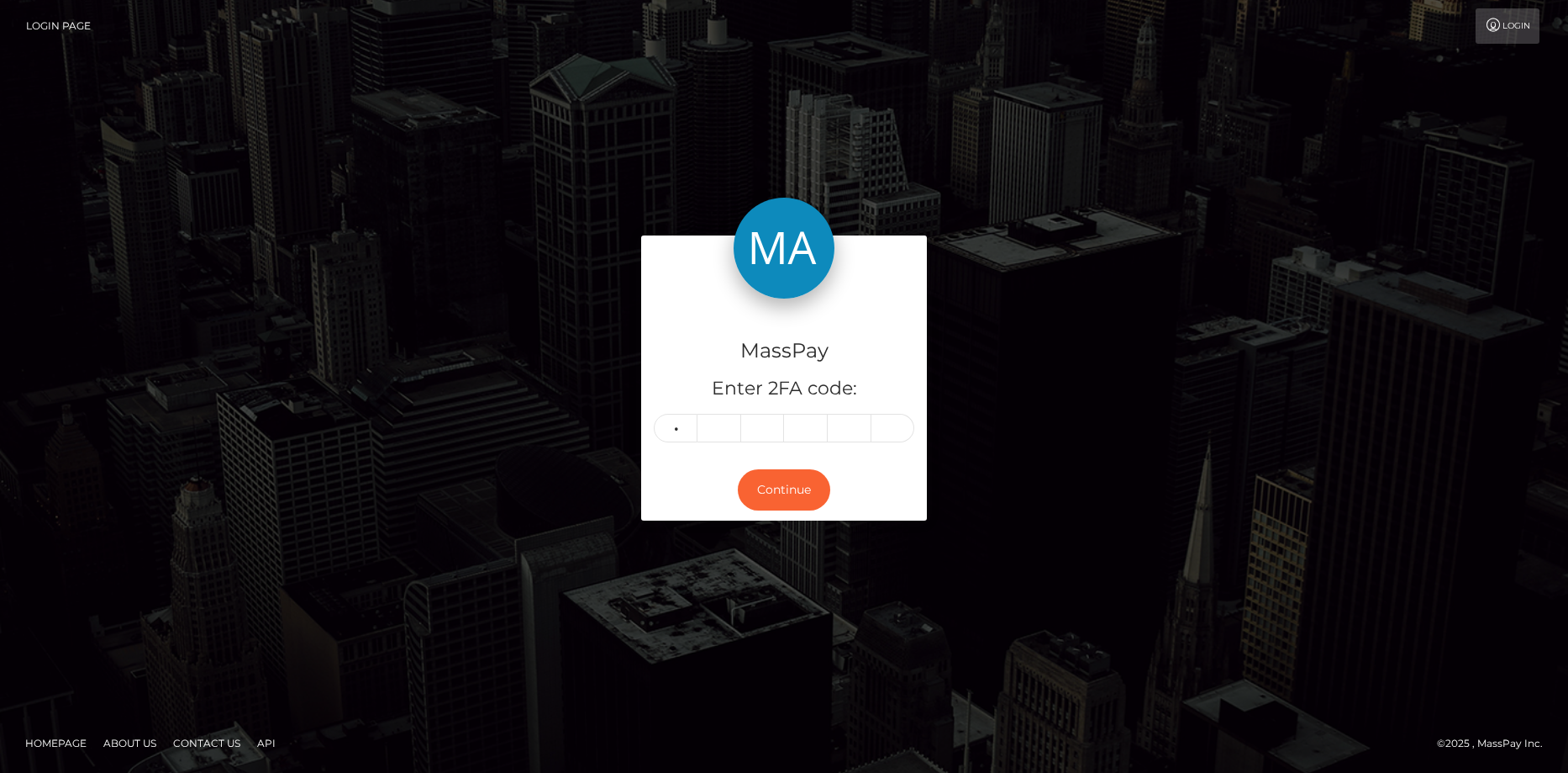
type input "8"
type input "4"
type input "9"
type input "2"
type input "3"
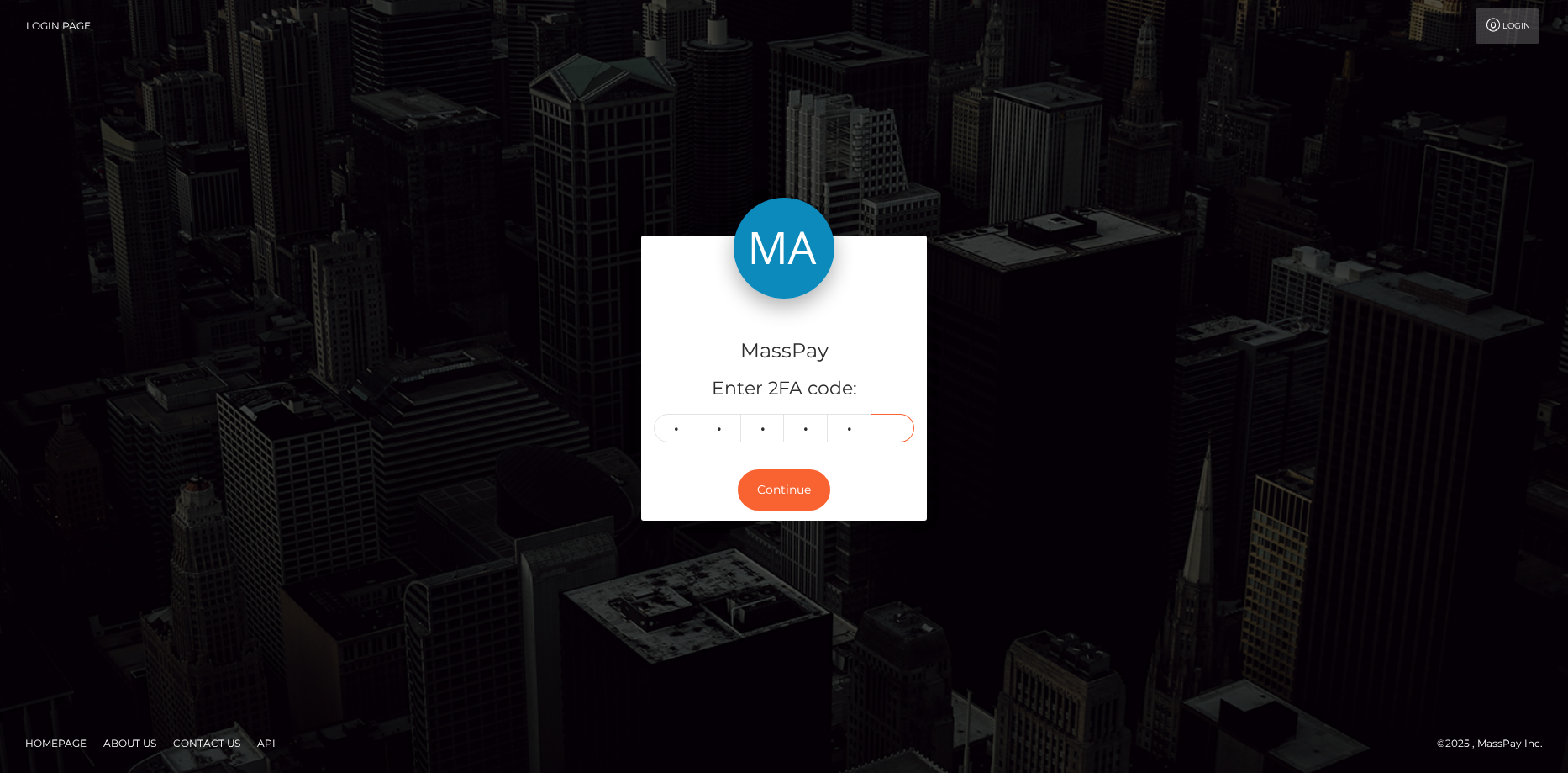
type input "3"
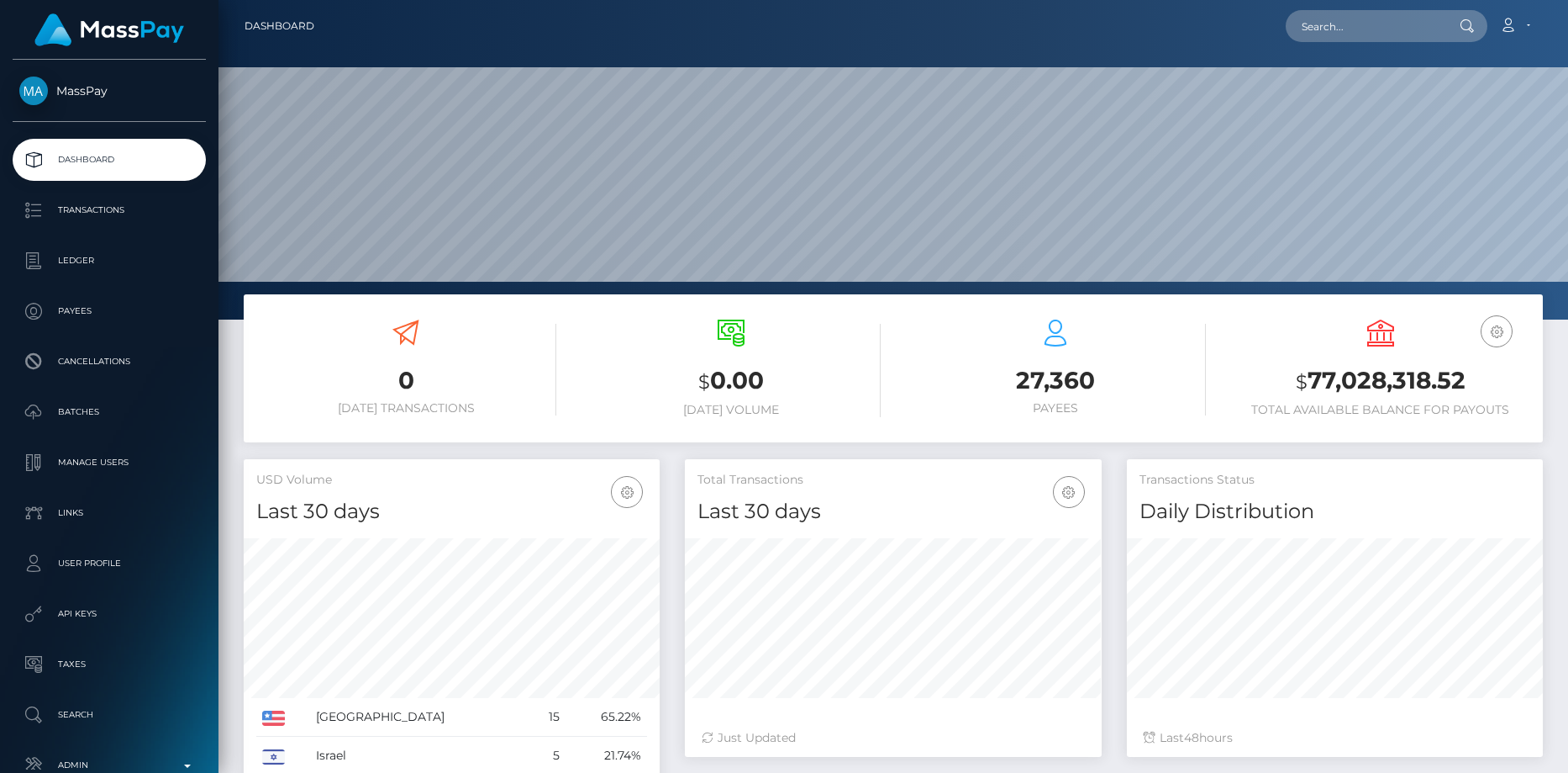
scroll to position [299, 416]
click at [1369, 26] on input "text" at bounding box center [1364, 26] width 158 height 32
paste input "PY62339202"
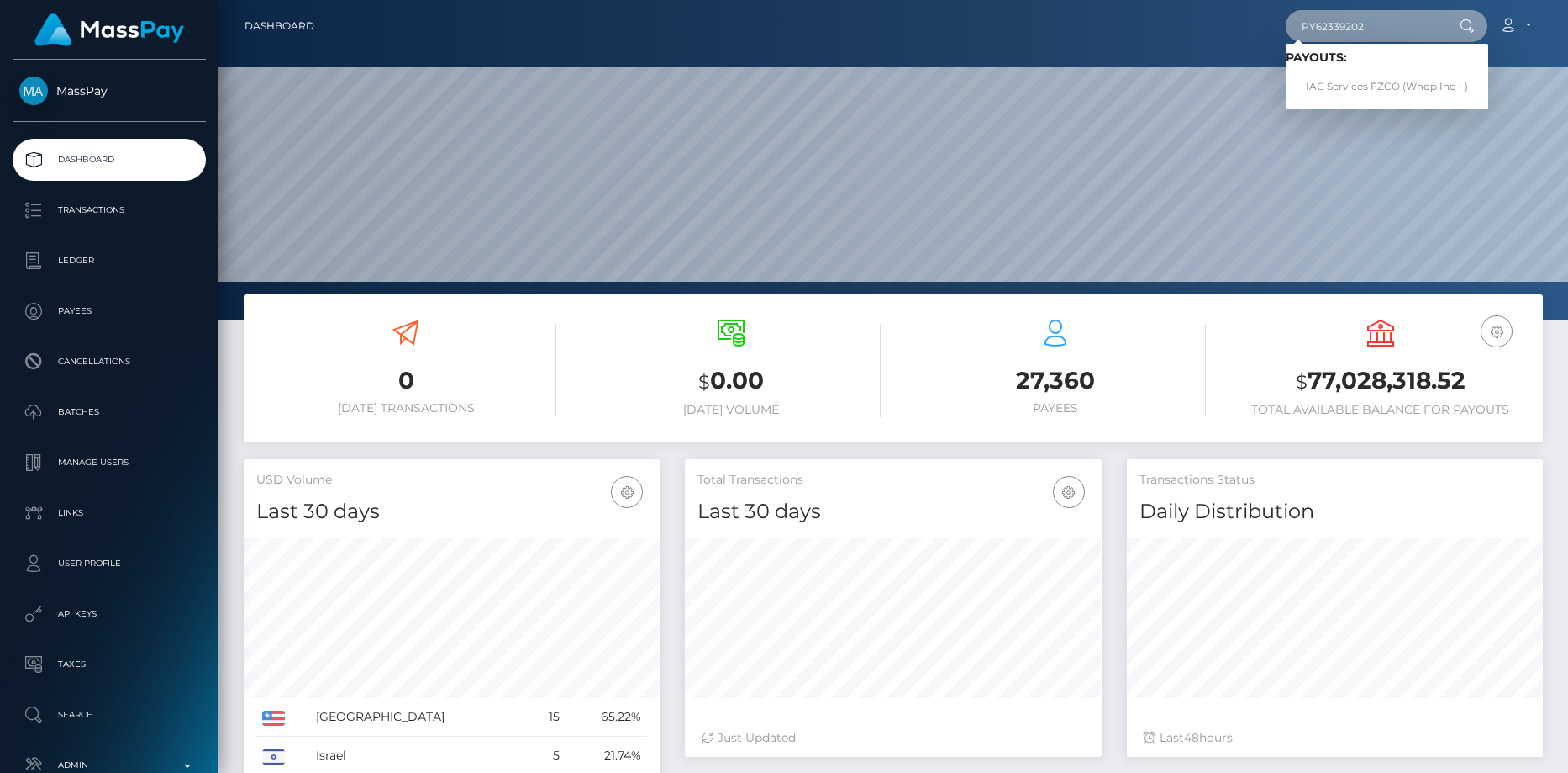
type input "PY62339202"
click at [1373, 79] on link "IAG Services FZCO (Whop Inc - )" at bounding box center [1387, 87] width 203 height 31
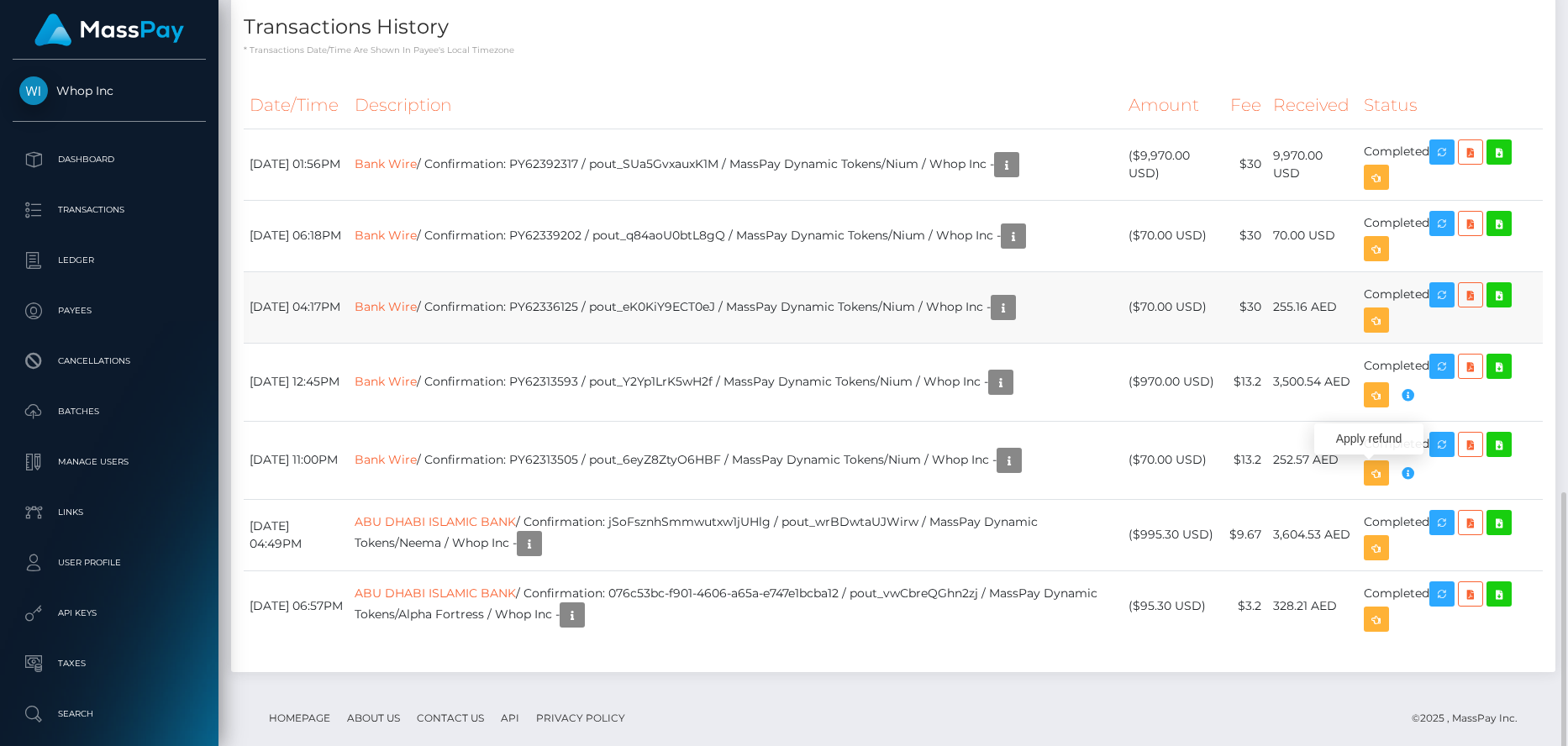
scroll to position [202, 416]
click at [416, 236] on link "Bank Wire" at bounding box center [385, 234] width 62 height 16
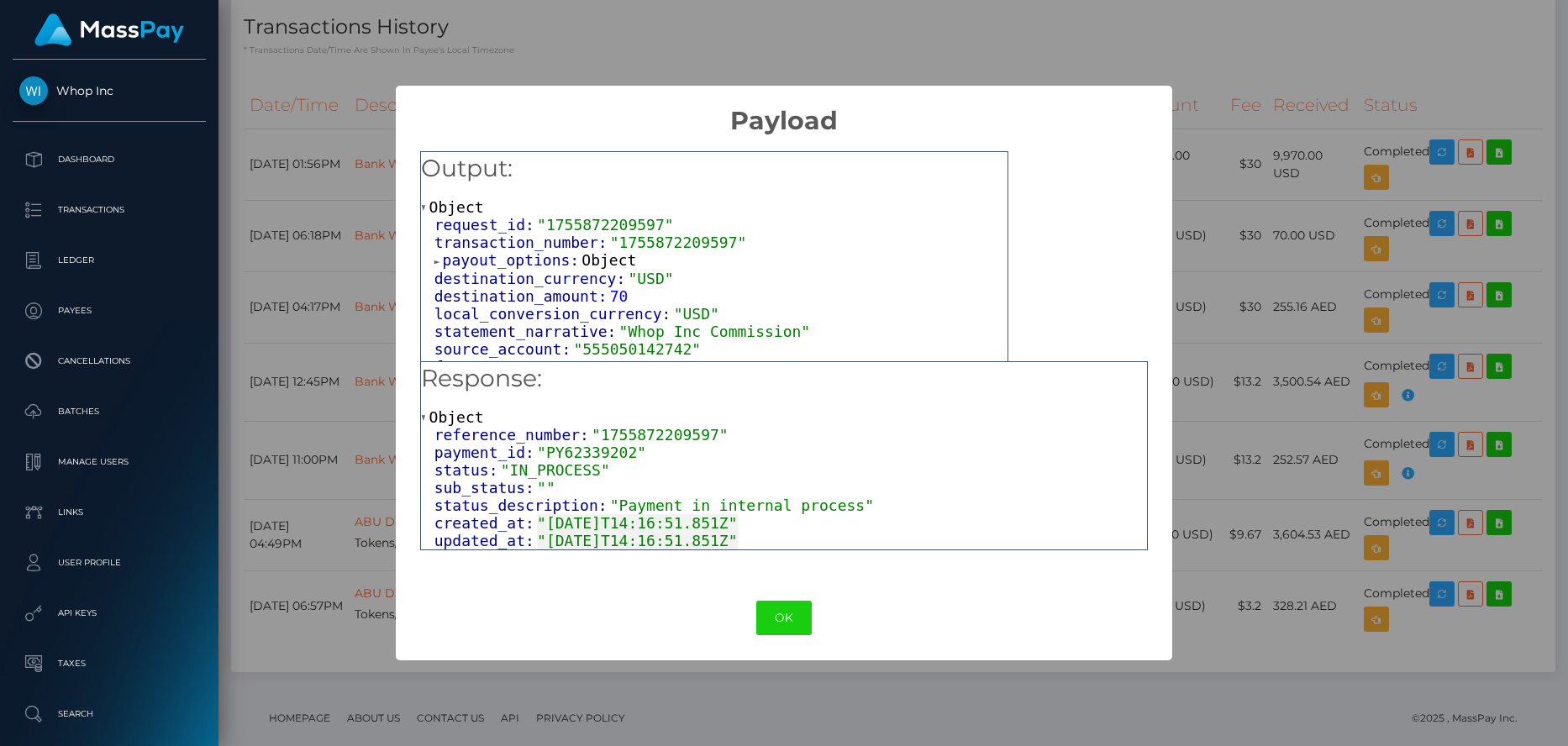
click at [514, 266] on span "payout_options:" at bounding box center [512, 259] width 140 height 17
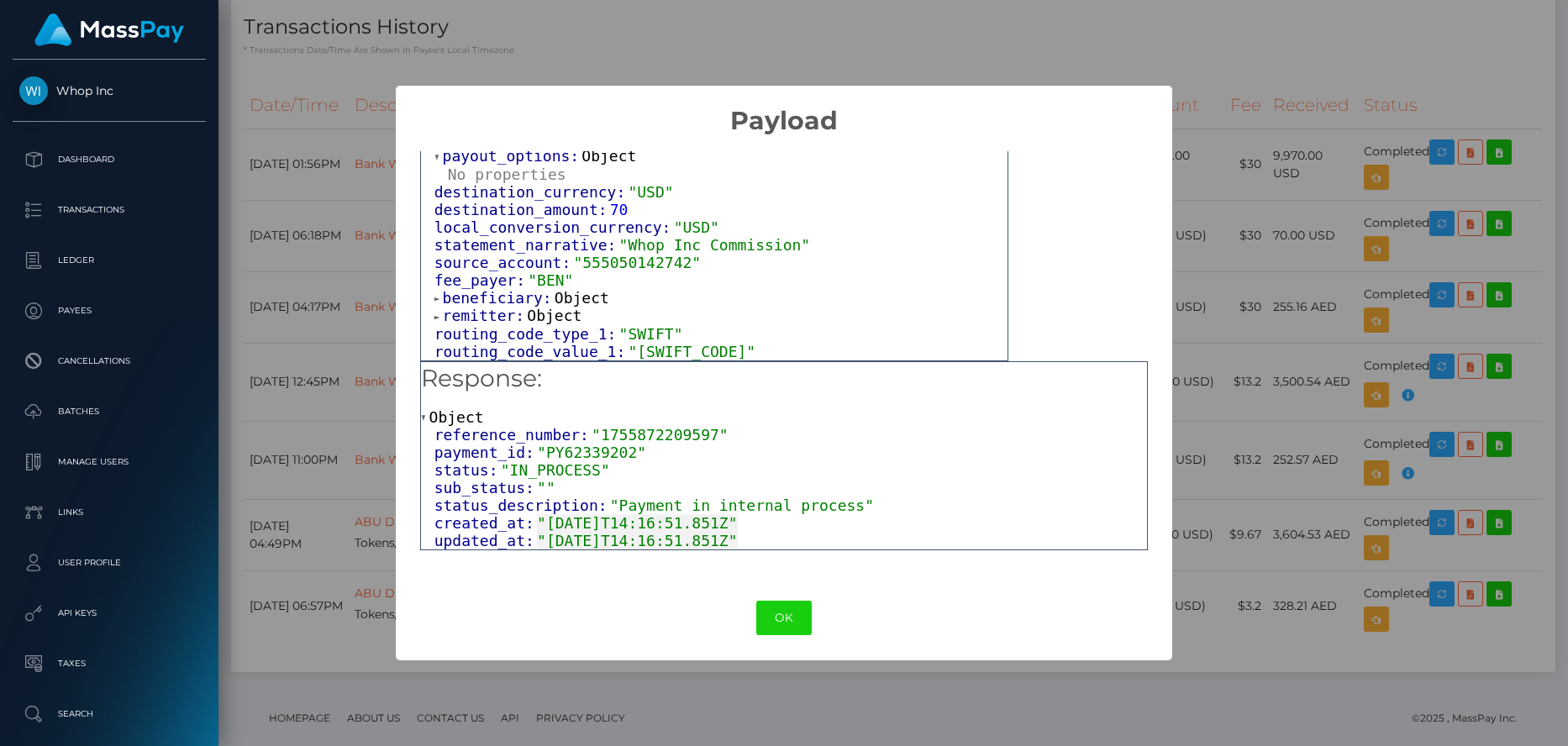
scroll to position [115, 0]
click at [489, 317] on span "remitter:" at bounding box center [485, 315] width 85 height 17
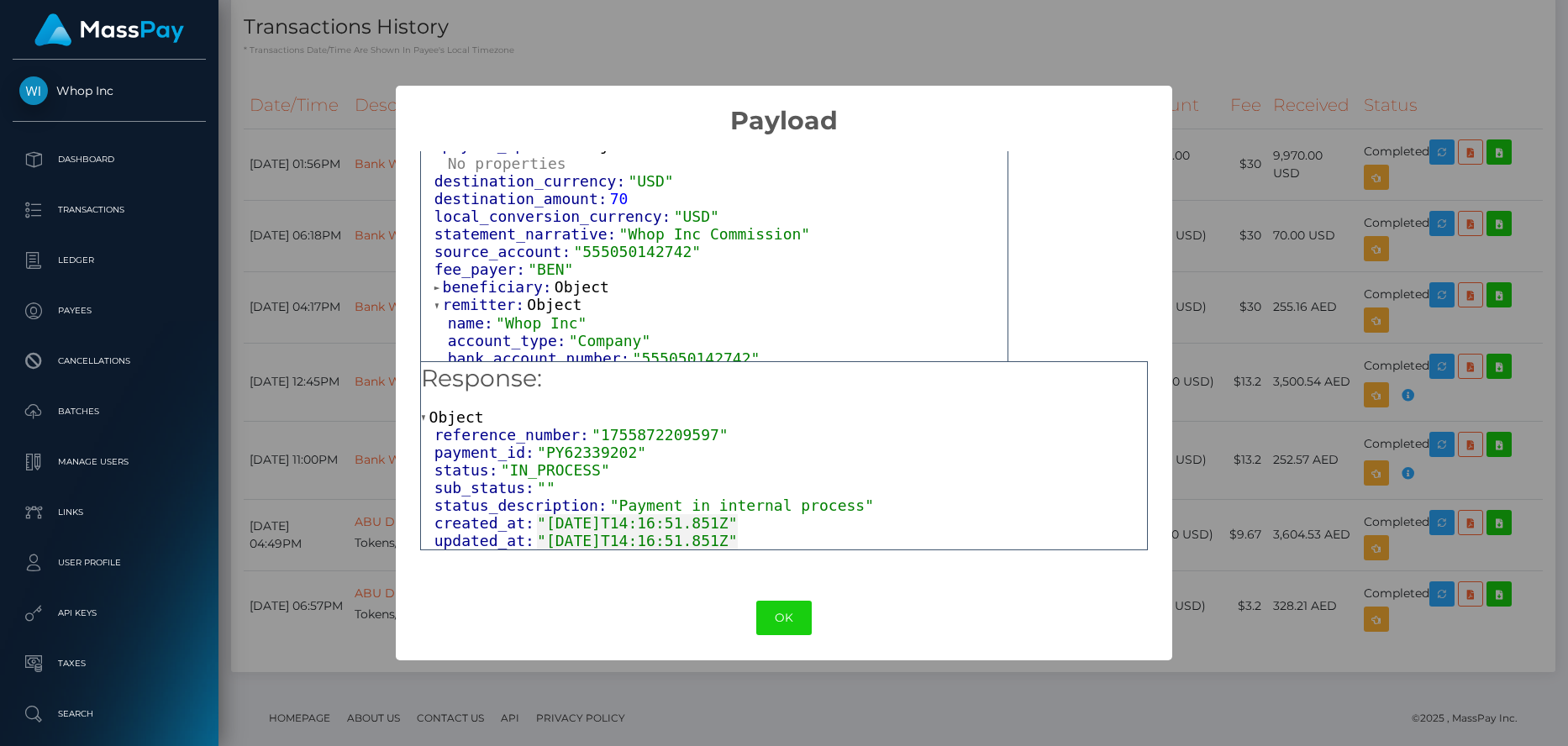
click at [499, 295] on span "beneficiary:" at bounding box center [499, 287] width 111 height 17
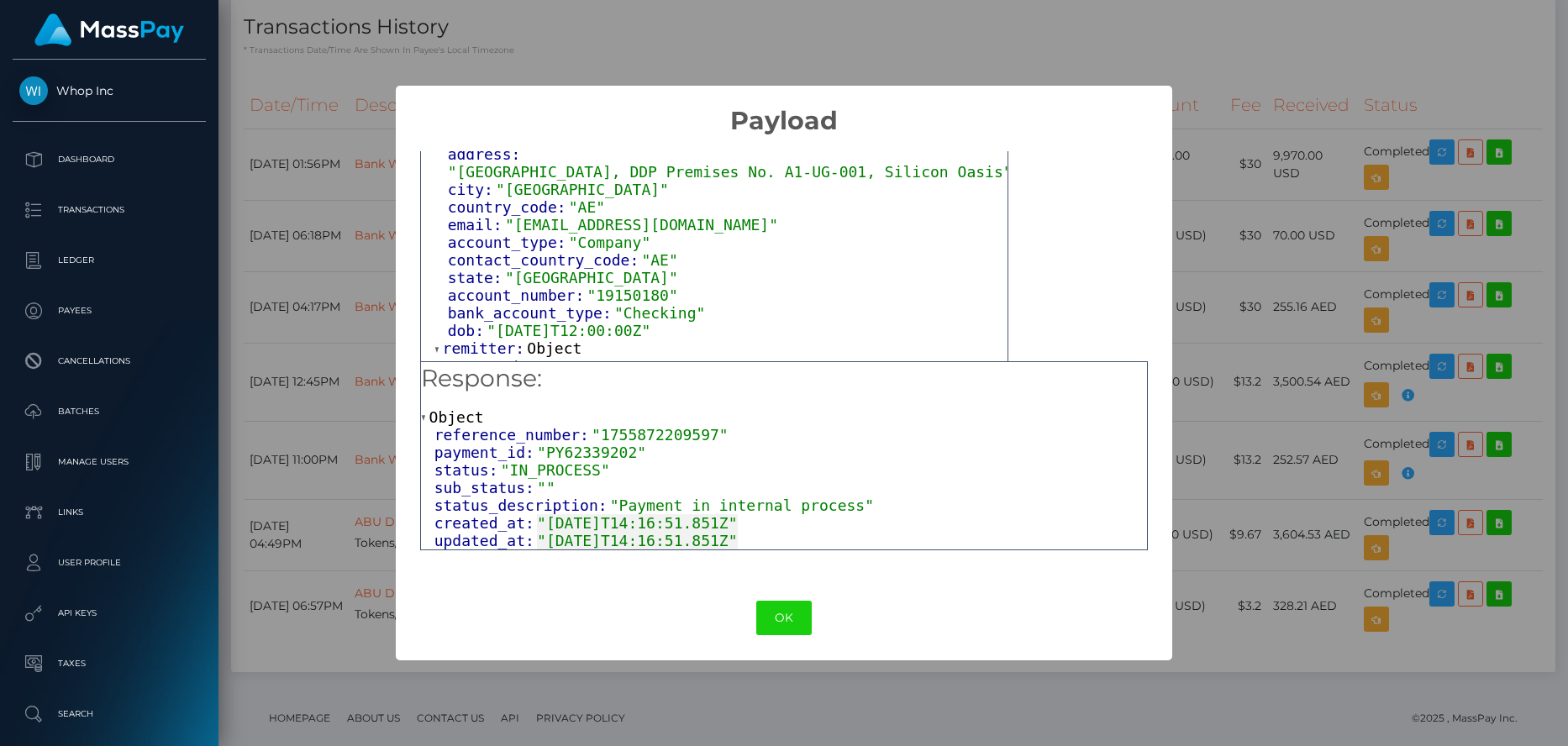
scroll to position [367, 0]
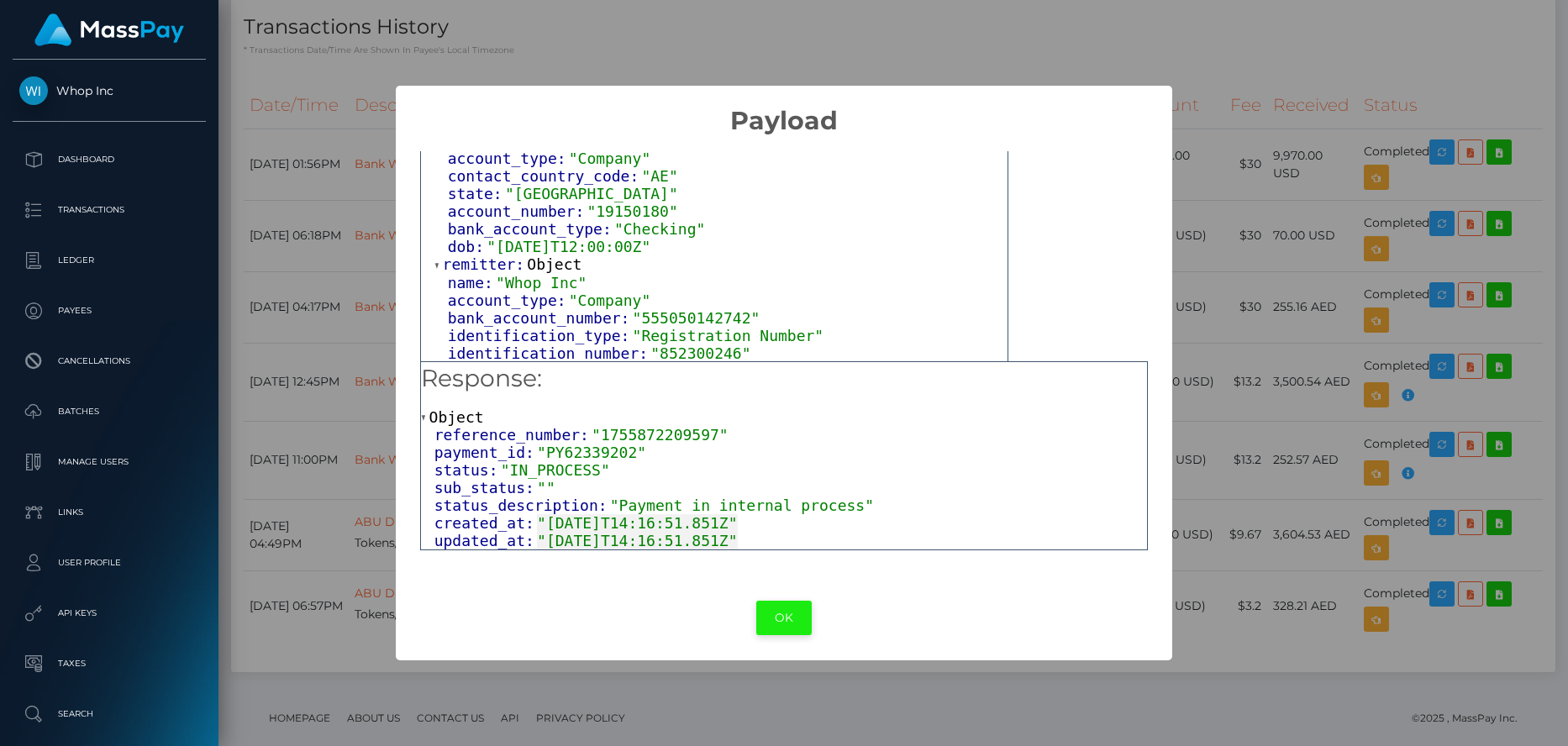
click at [793, 614] on button "OK" at bounding box center [784, 618] width 56 height 35
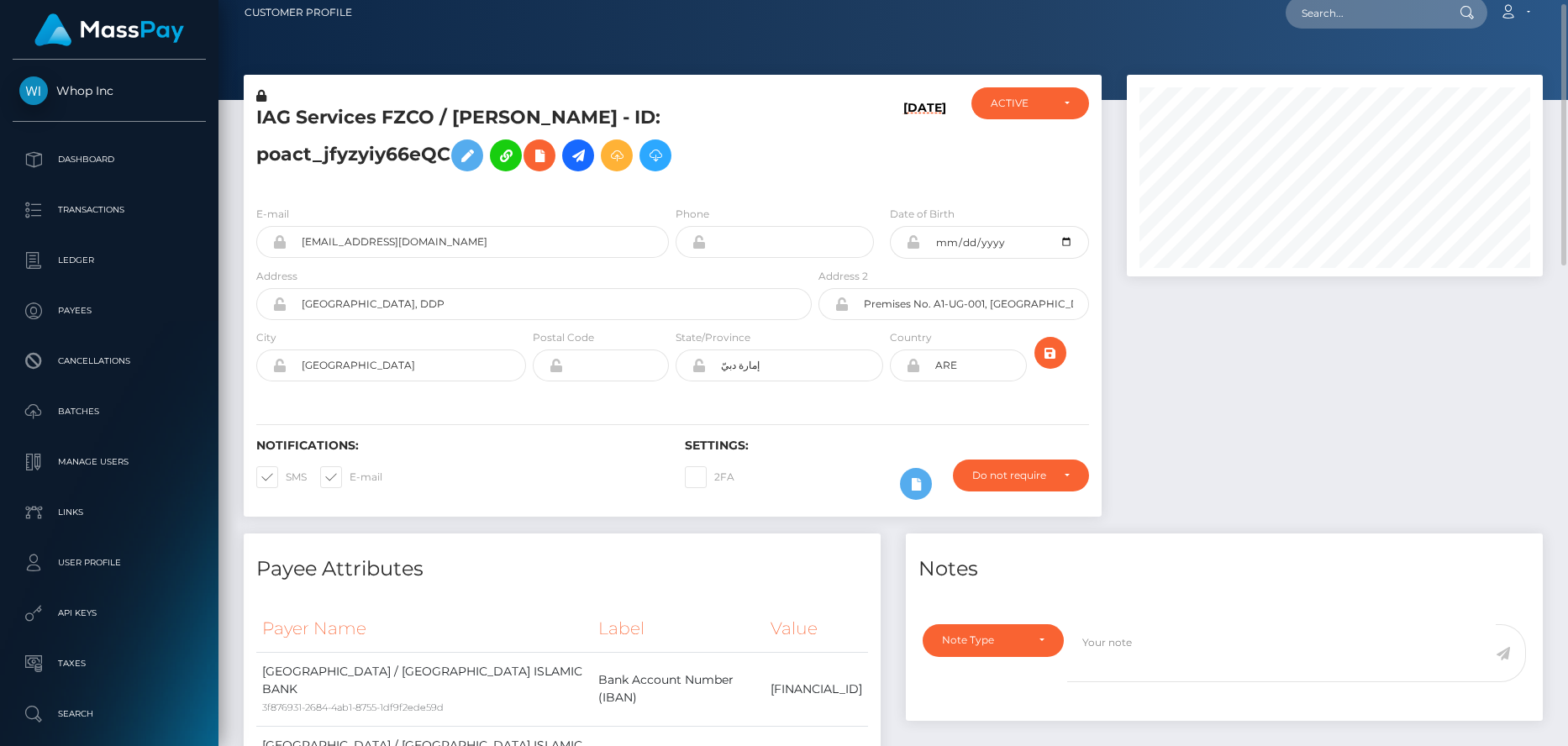
scroll to position [0, 0]
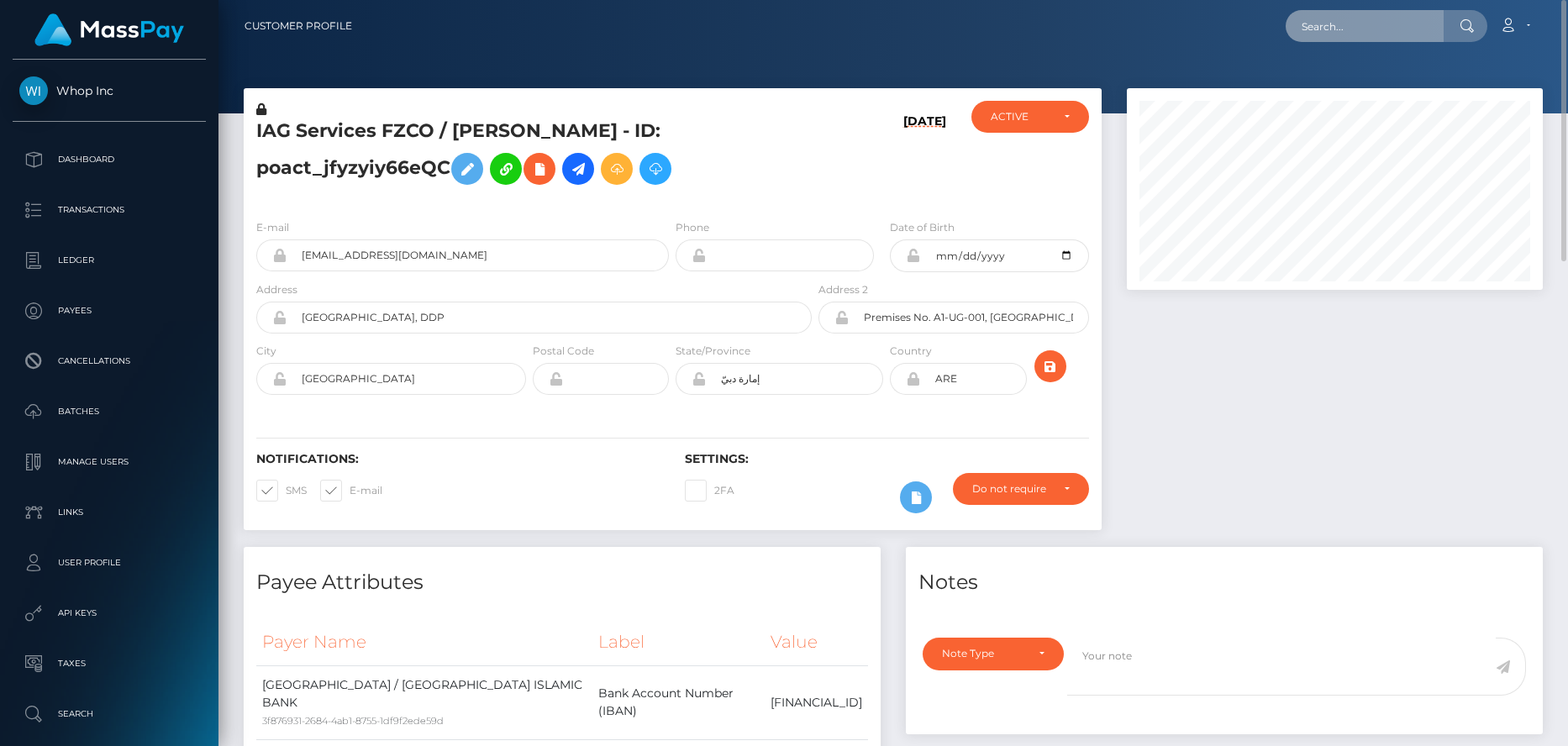
click at [1372, 20] on input "text" at bounding box center [1364, 26] width 158 height 32
paste input "pout_VTFlSBl9N4hNk"
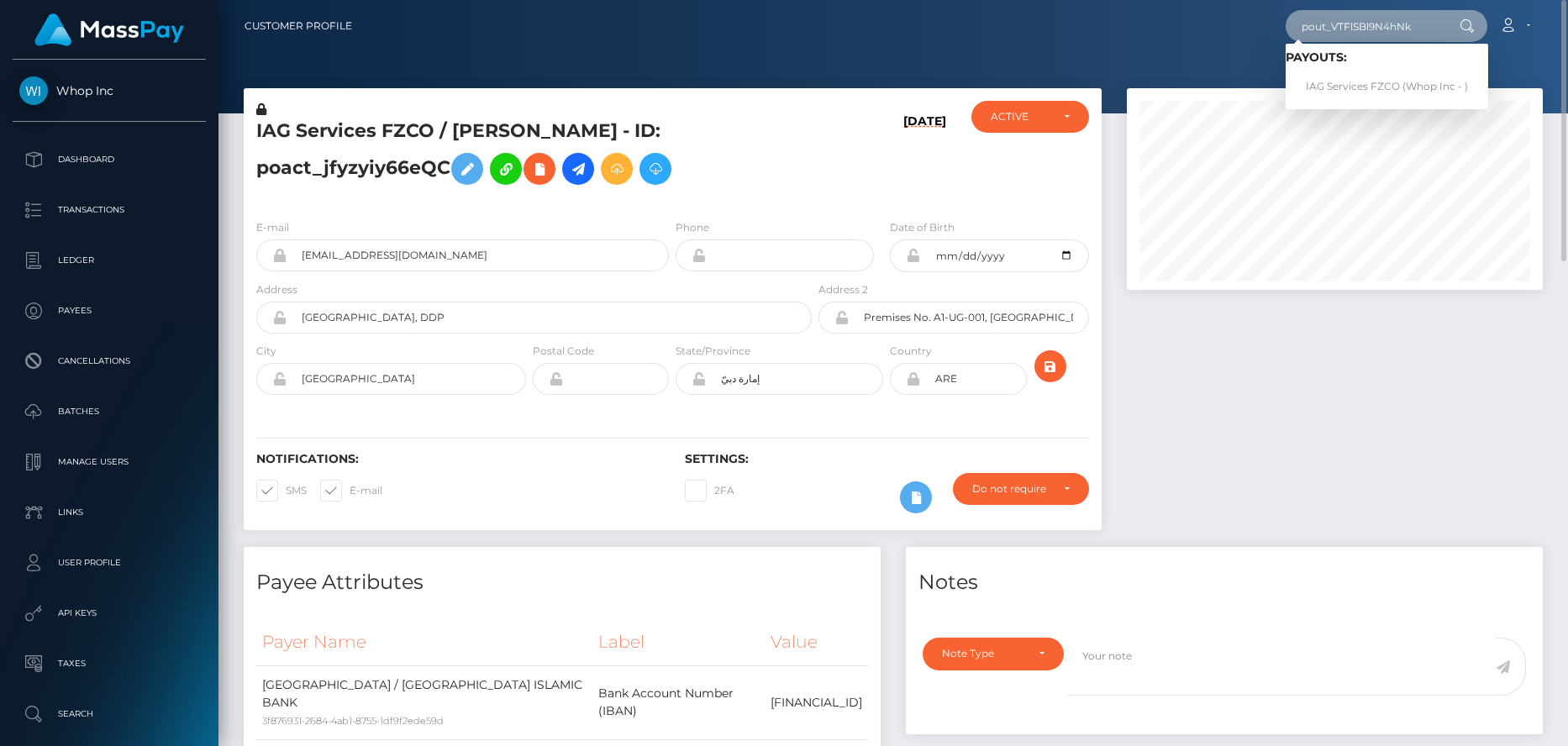
type input "pout_VTFlSBl9N4hNk"
click at [1356, 83] on link "IAG Services FZCO (Whop Inc - )" at bounding box center [1387, 87] width 203 height 31
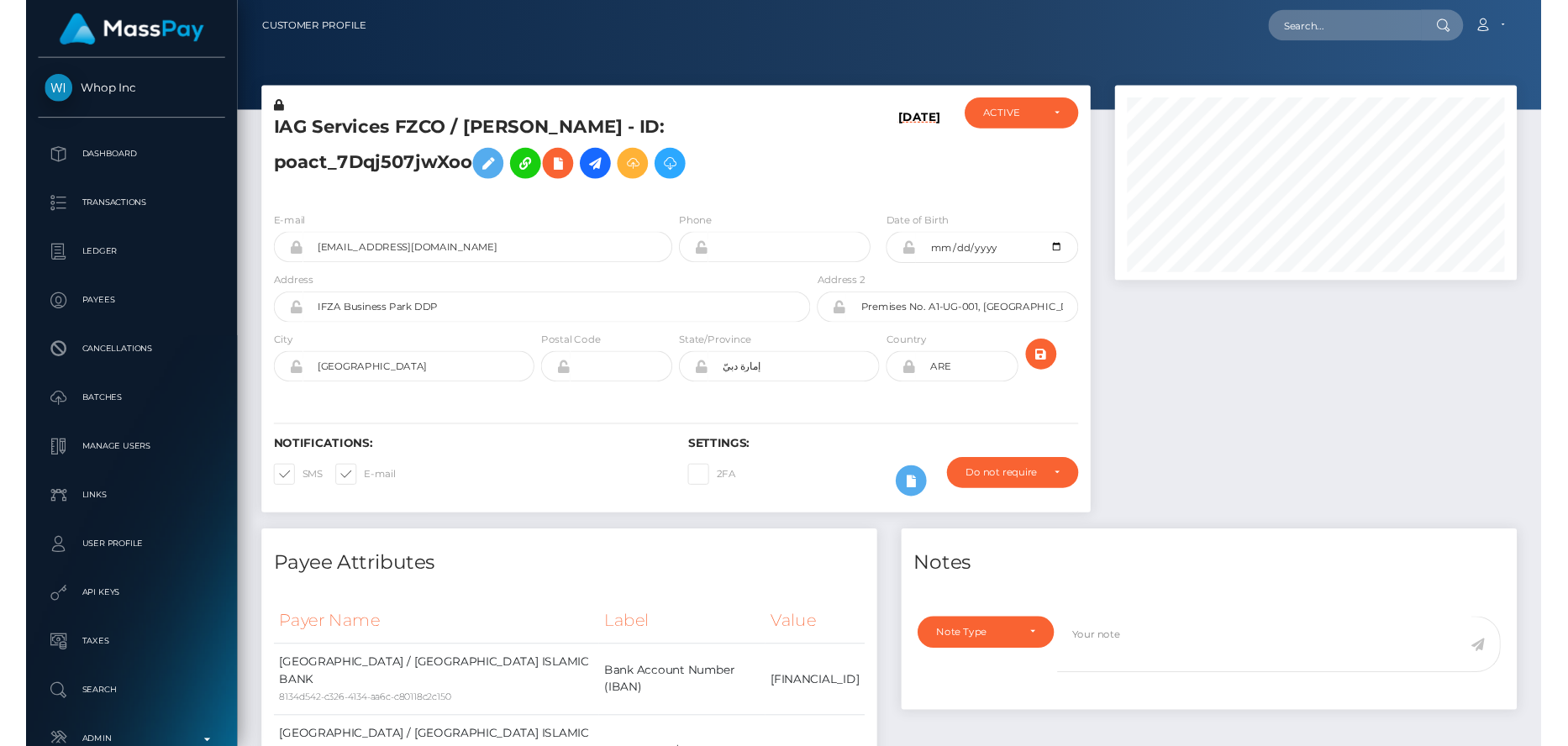
scroll to position [202, 416]
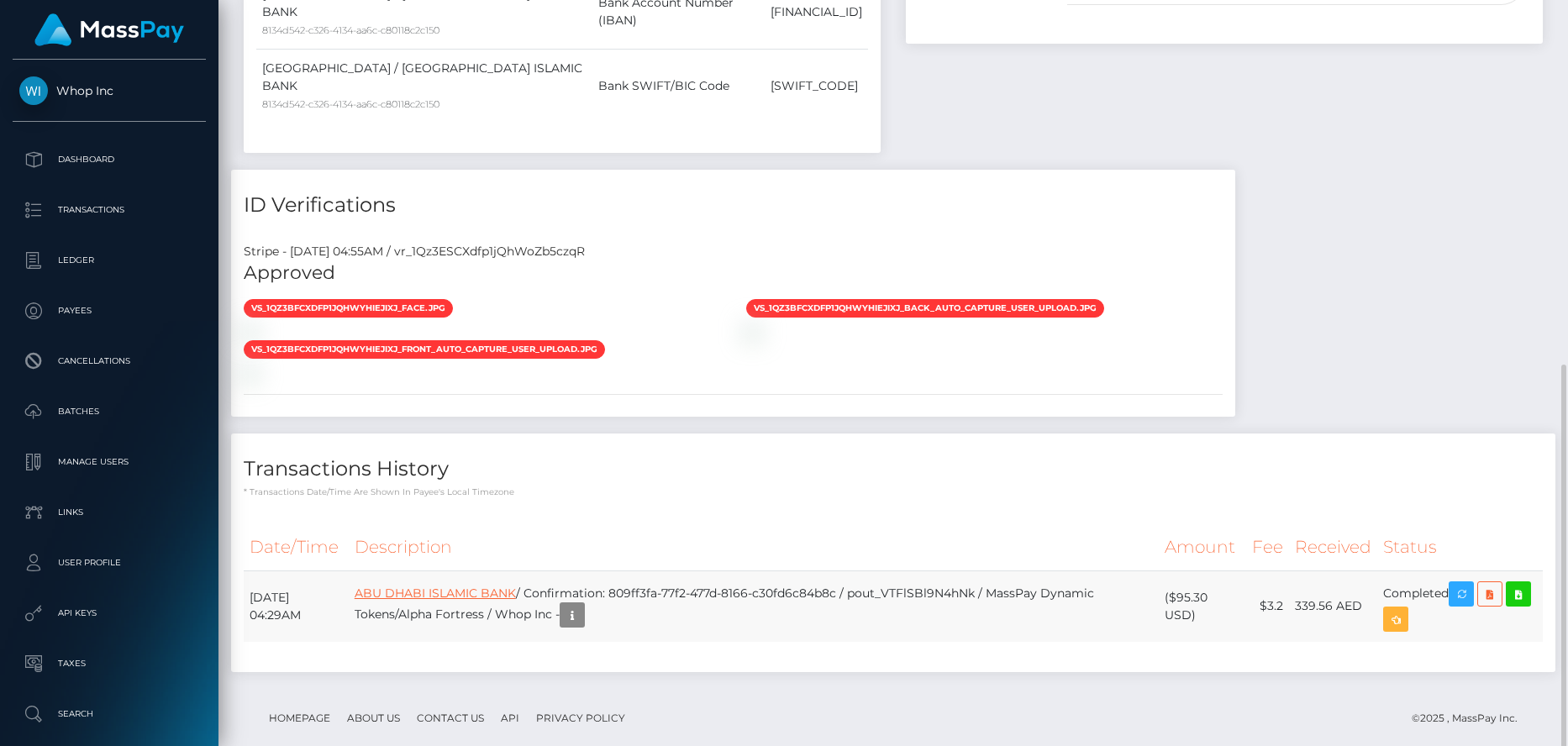
click at [516, 599] on link "ABU DHABI ISLAMIC BANK" at bounding box center [435, 593] width 162 height 16
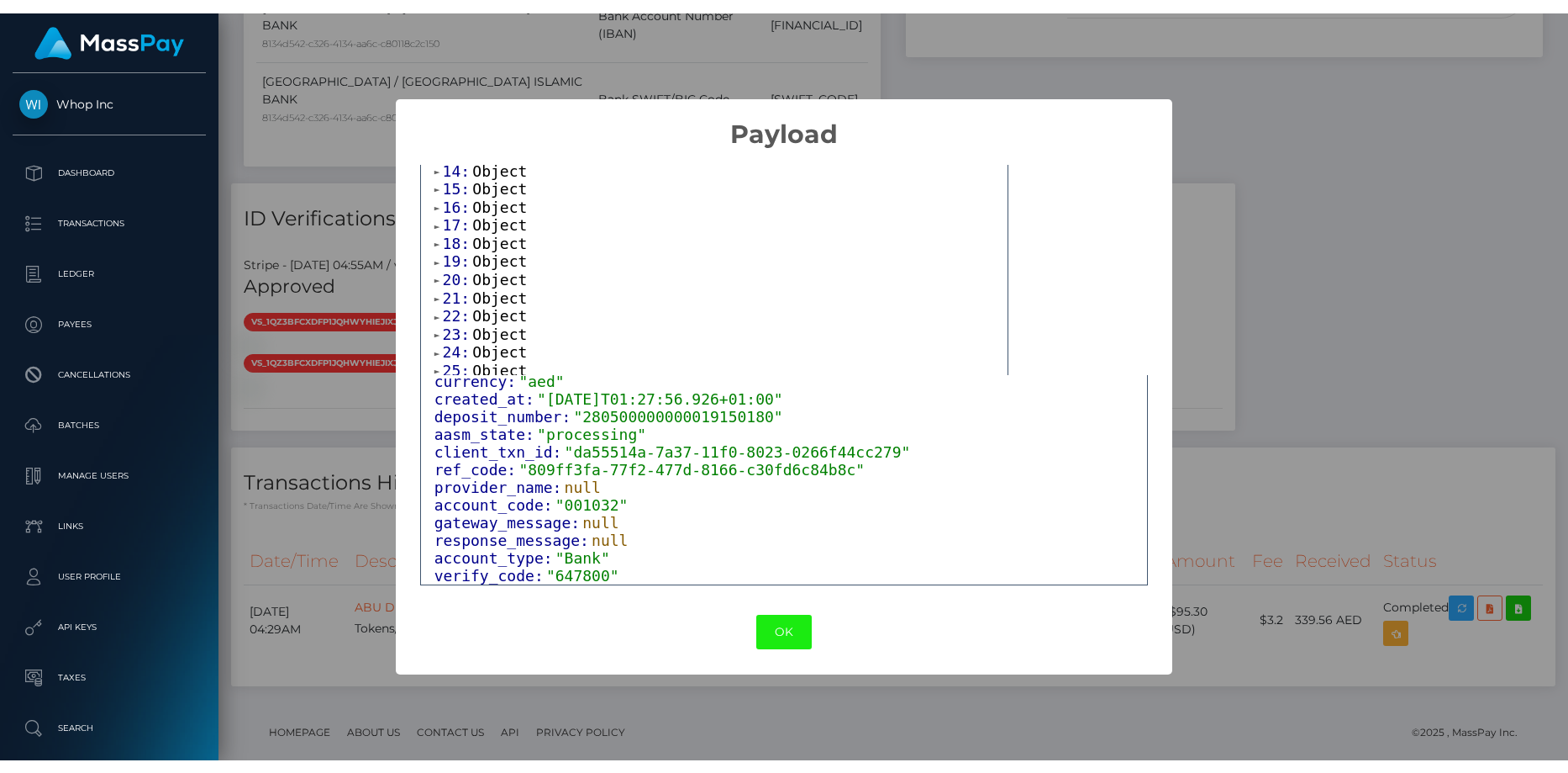
scroll to position [133, 0]
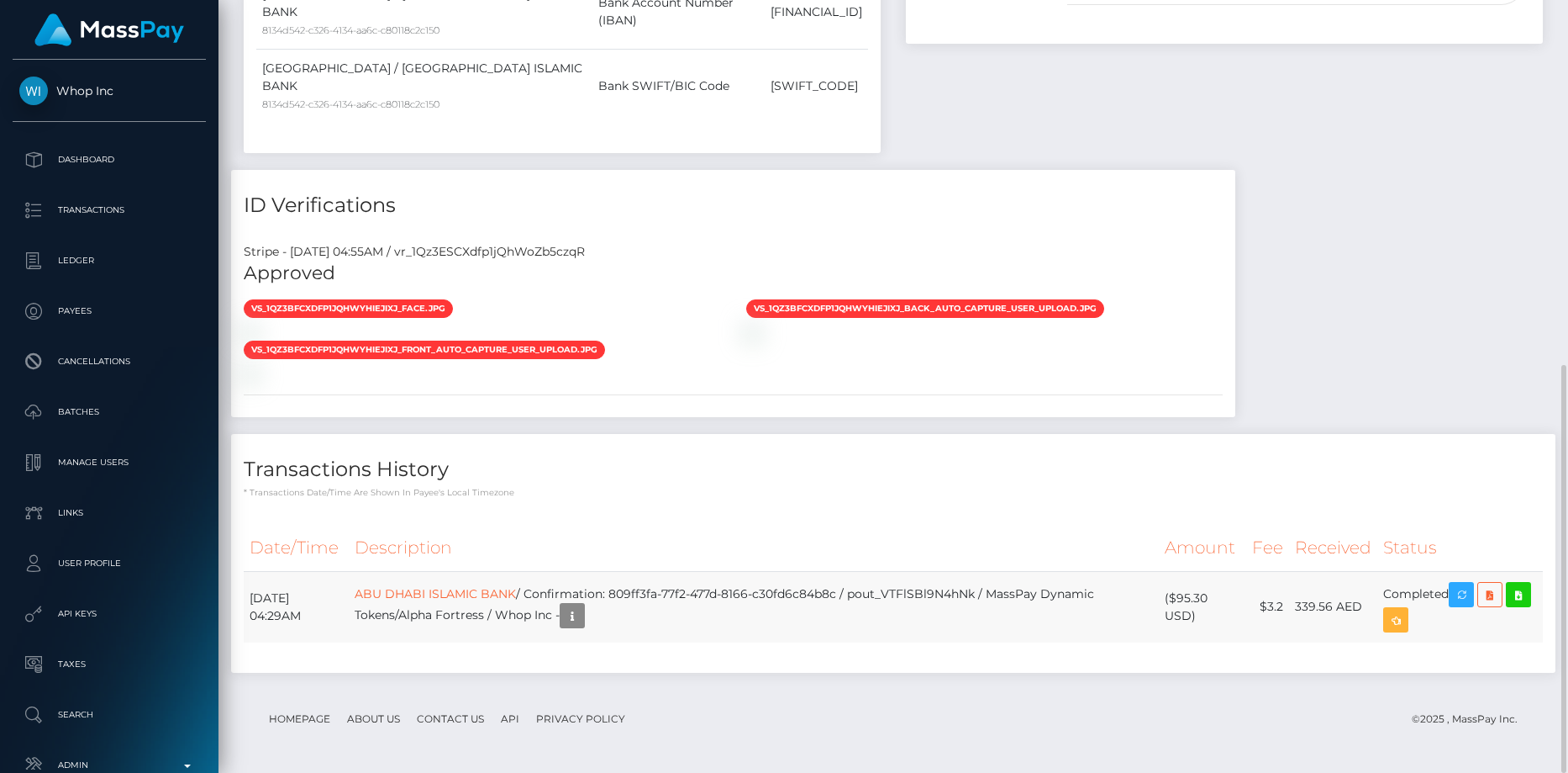
drag, startPoint x: 383, startPoint y: 588, endPoint x: 464, endPoint y: 583, distance: 81.2
click at [464, 583] on tr "August 16, 2025 04:29AM ABU DHABI ISLAMIC BANK / Confirmation: 809ff3fa-77f2-47…" at bounding box center [893, 607] width 1300 height 71
drag, startPoint x: 248, startPoint y: 597, endPoint x: 1451, endPoint y: 602, distance: 1203.0
click at [1451, 602] on tr "August 16, 2025 04:29AM ABU DHABI ISLAMIC BANK / Confirmation: 809ff3fa-77f2-47…" at bounding box center [893, 607] width 1300 height 71
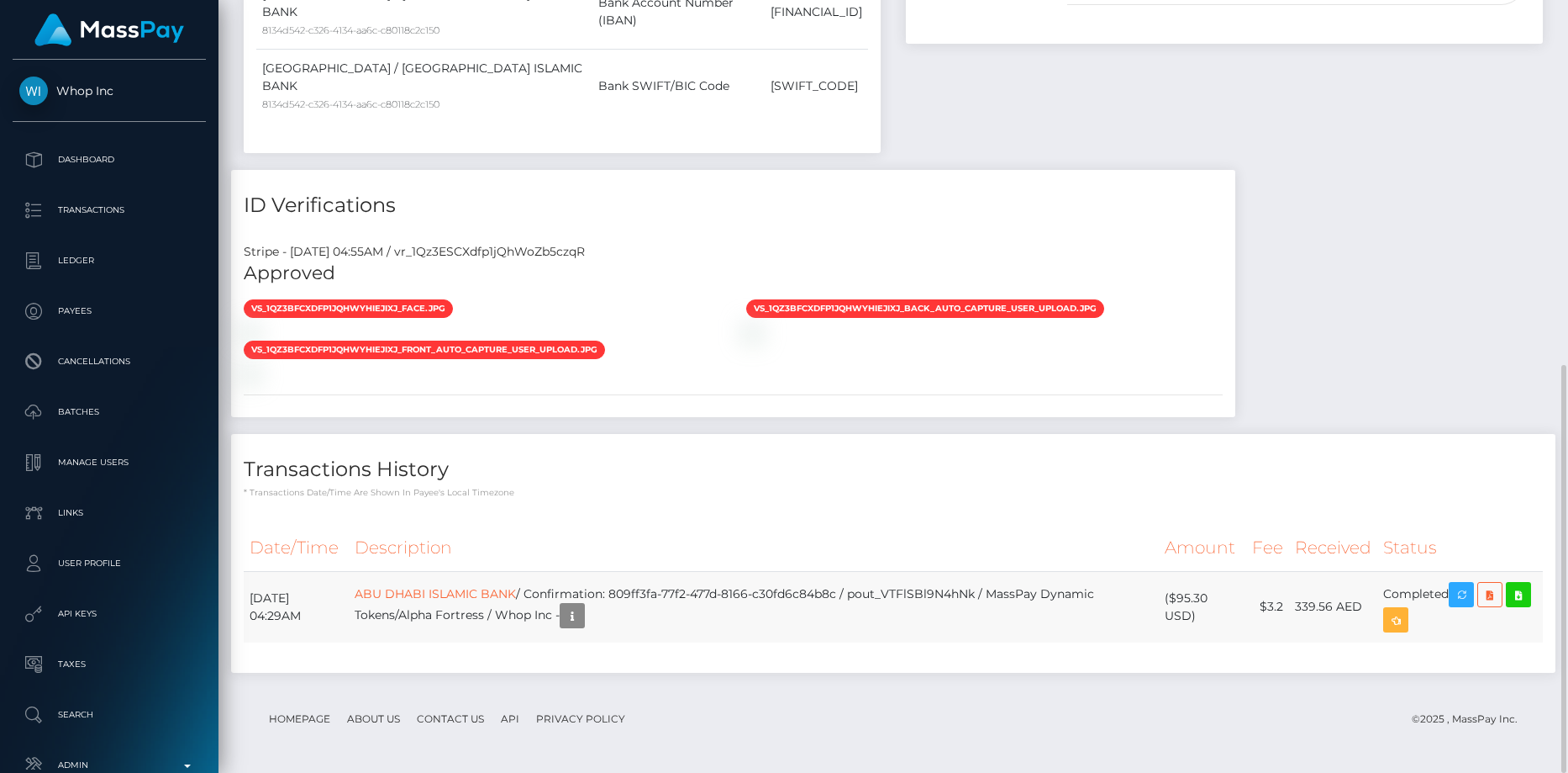
copy tr "August 16, 2025 04:29AM ABU DHABI ISLAMIC BANK / Confirmation: 809ff3fa-77f2-47…"
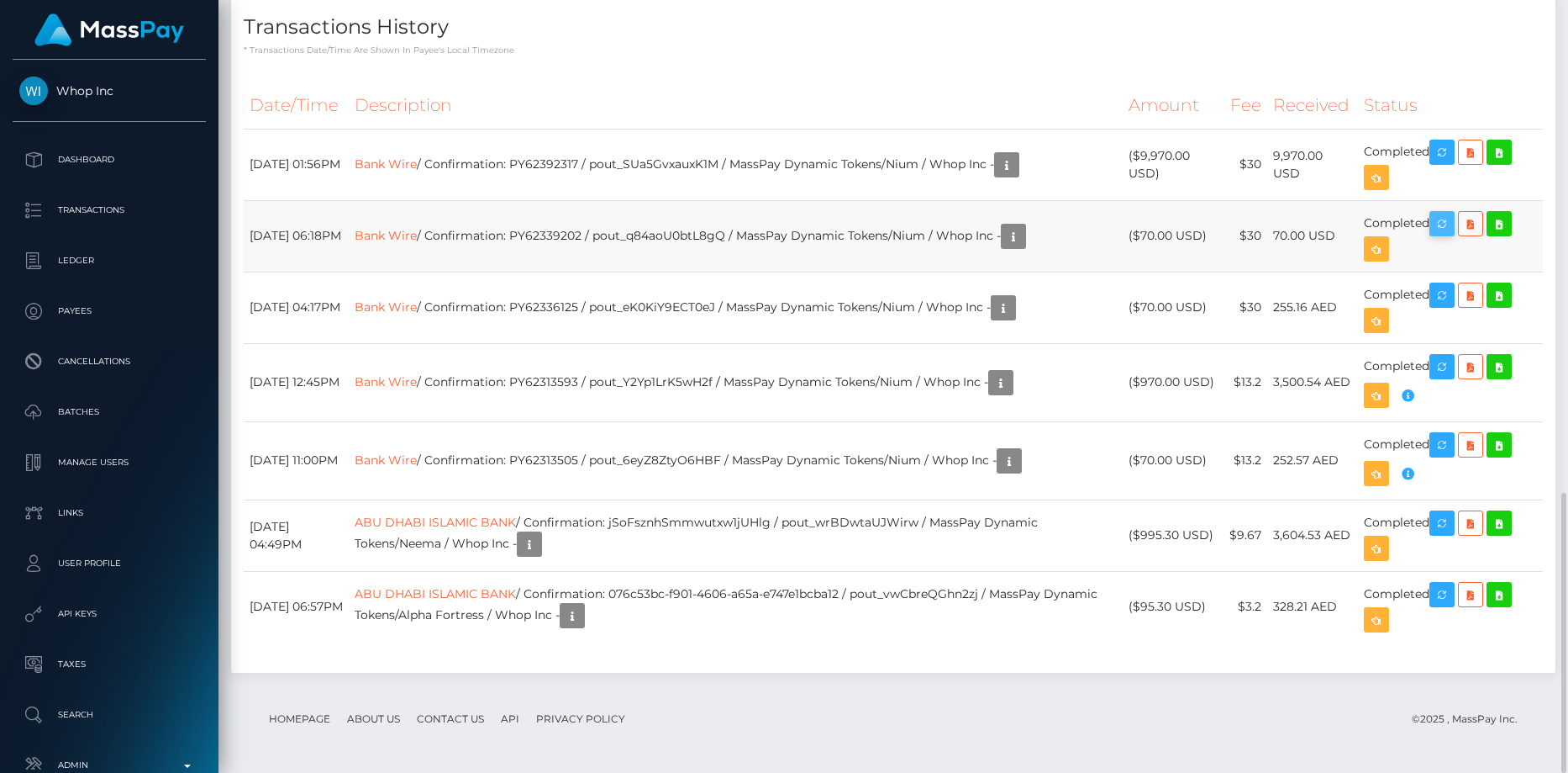
scroll to position [202, 416]
drag, startPoint x: 248, startPoint y: 227, endPoint x: 1433, endPoint y: 227, distance: 1185.0
click at [1433, 227] on tr "[DATE] 06:18PM Bank Wire / Confirmation: PY62339202 / pout_q84aoU0btL8gQ / Mass…" at bounding box center [893, 236] width 1300 height 71
copy tr "[DATE] 06:18PM Bank Wire / Confirmation: PY62339202 / pout_q84aoU0btL8gQ / Mass…"
